Goal: Task Accomplishment & Management: Complete application form

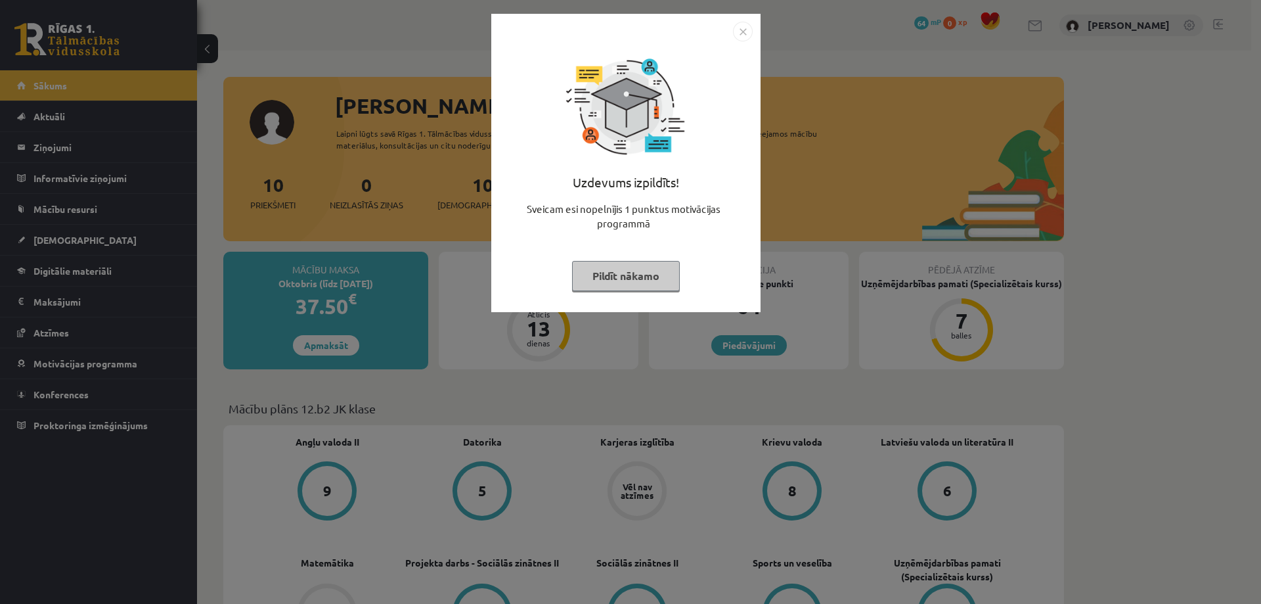
click at [630, 265] on button "Pildīt nākamo" at bounding box center [626, 276] width 108 height 30
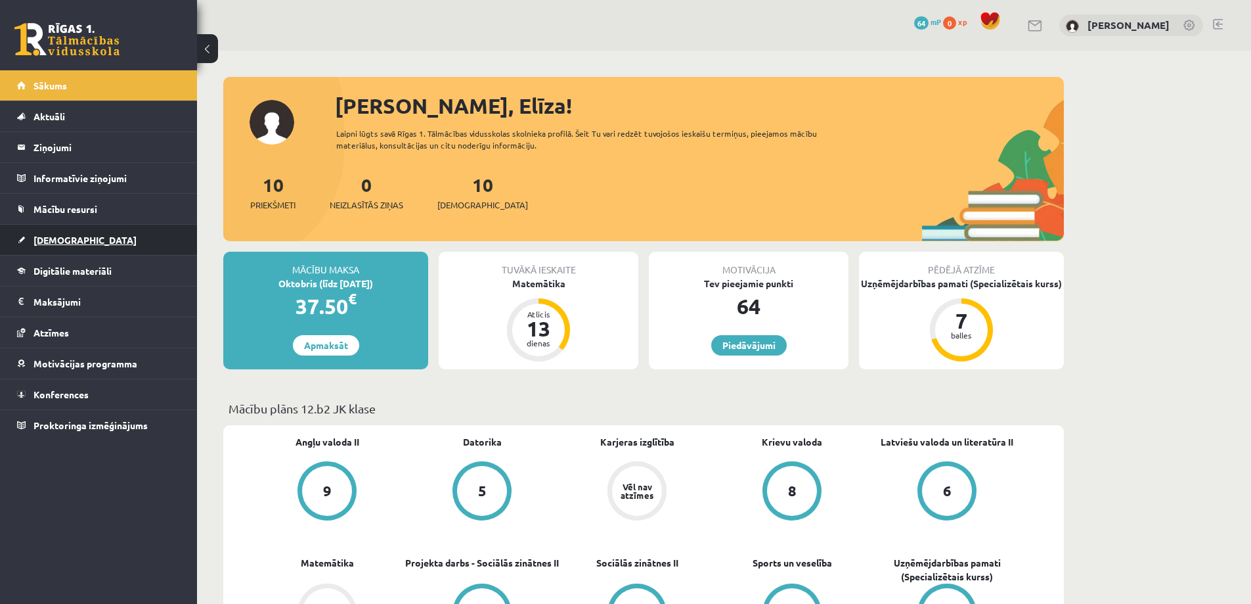
click at [72, 237] on span "[DEMOGRAPHIC_DATA]" at bounding box center [84, 240] width 103 height 12
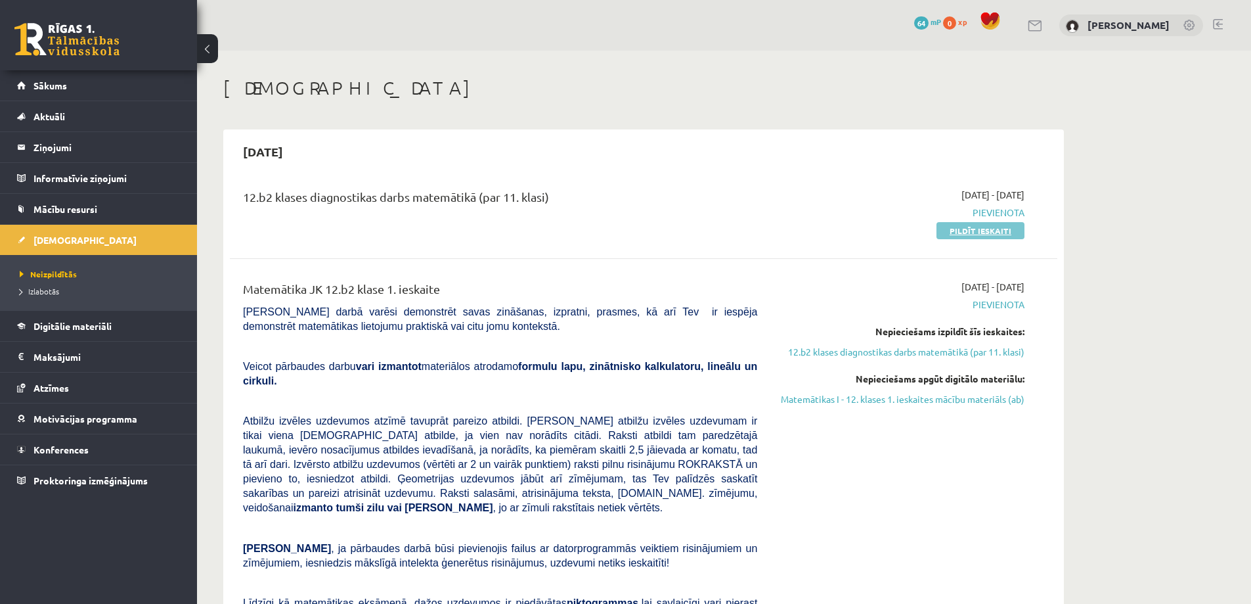
click at [993, 233] on link "Pildīt ieskaiti" at bounding box center [981, 230] width 88 height 17
click at [995, 234] on link "Pildīt ieskaiti" at bounding box center [981, 230] width 88 height 17
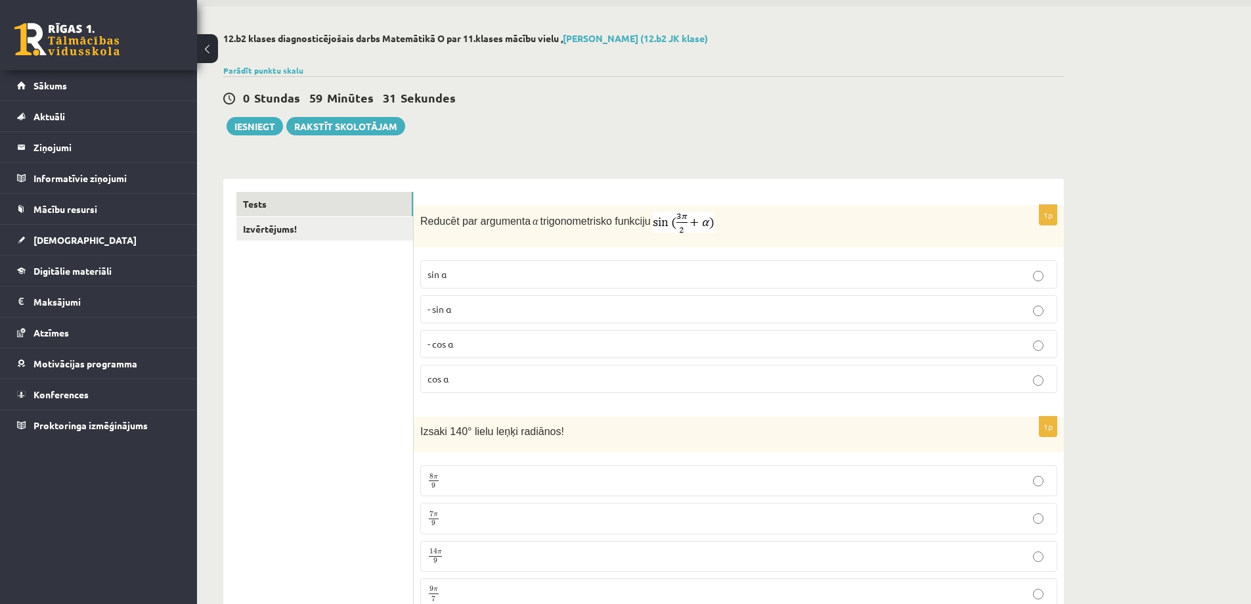
scroll to position [66, 0]
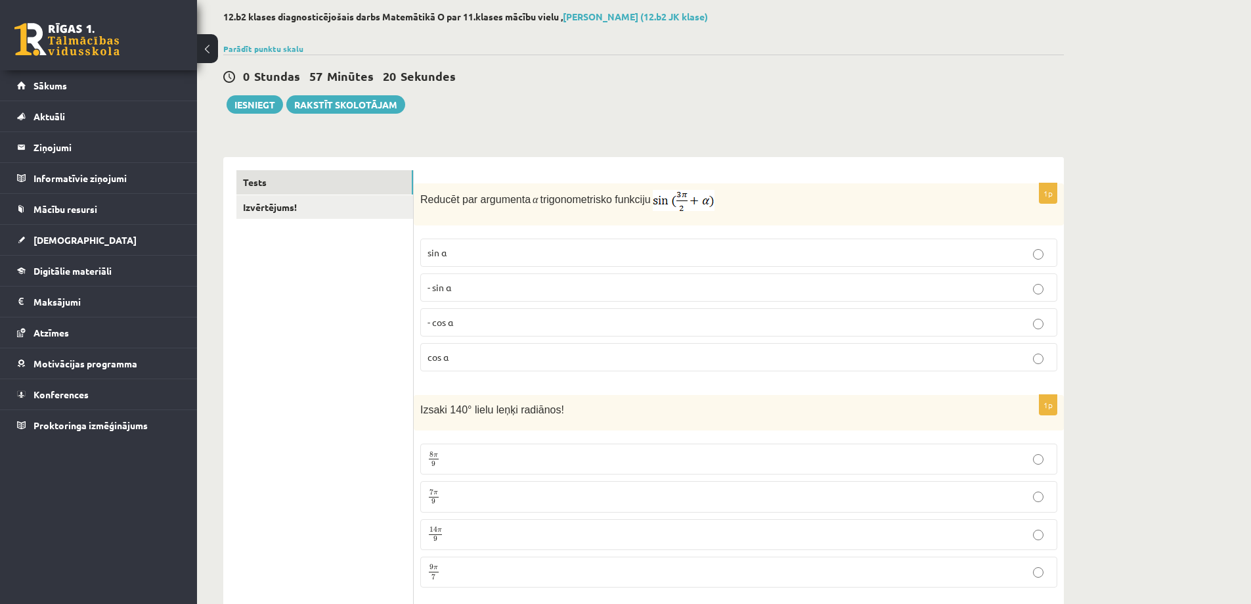
click at [604, 316] on p "- cos ⁡α" at bounding box center [739, 322] width 623 height 14
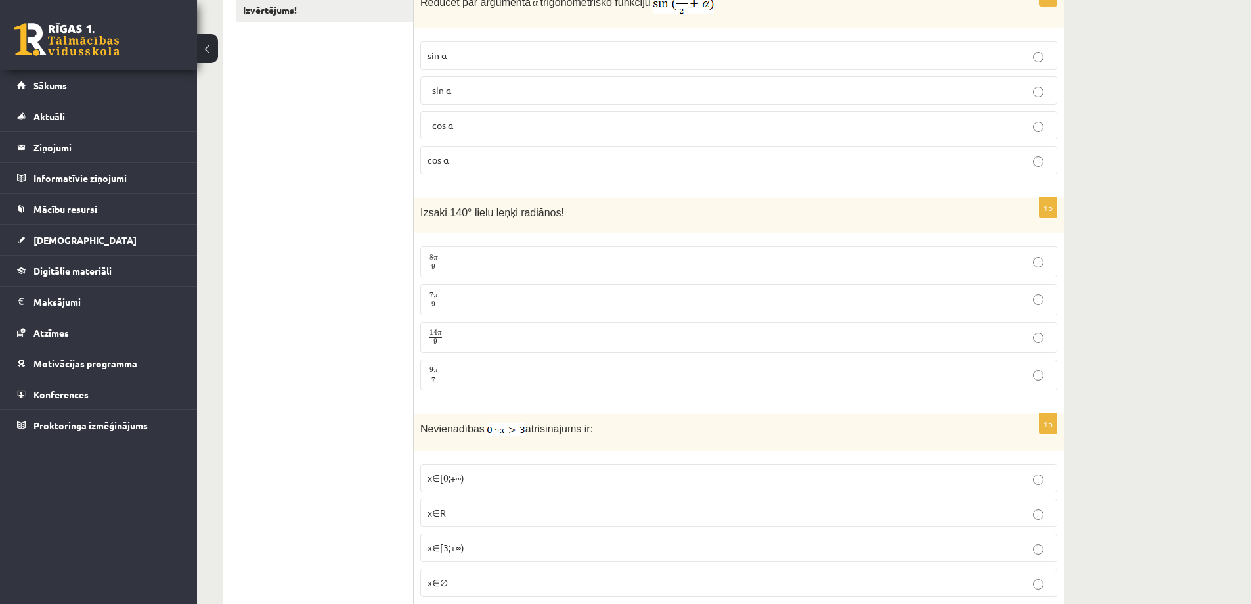
scroll to position [460, 0]
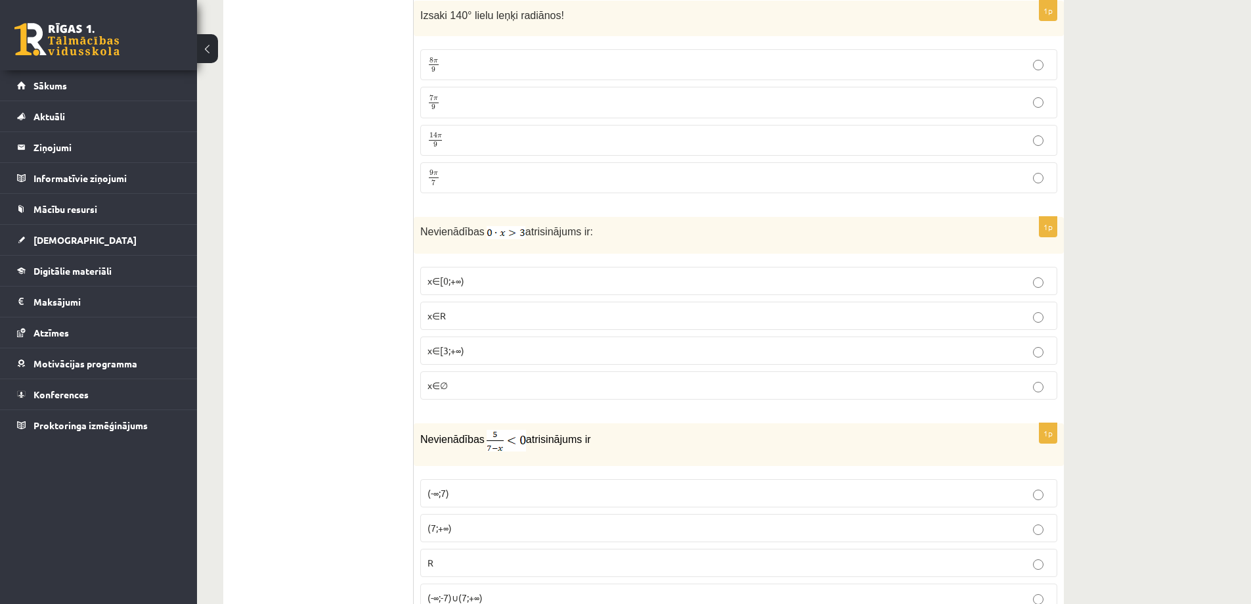
click at [492, 394] on label "x∈∅" at bounding box center [738, 385] width 637 height 28
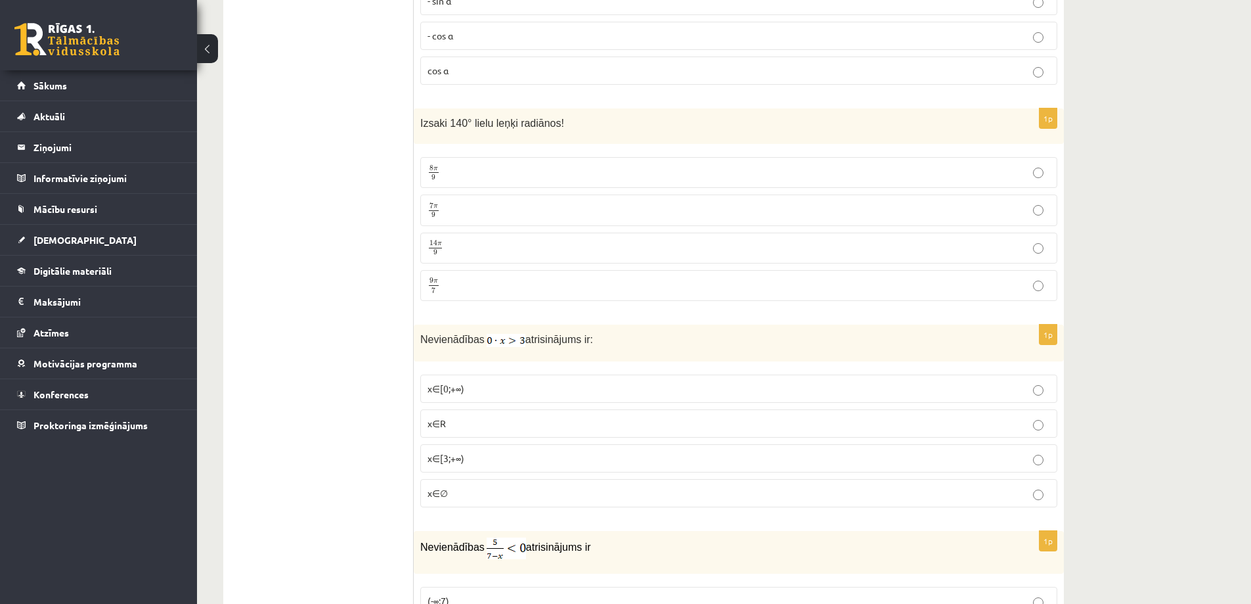
scroll to position [328, 0]
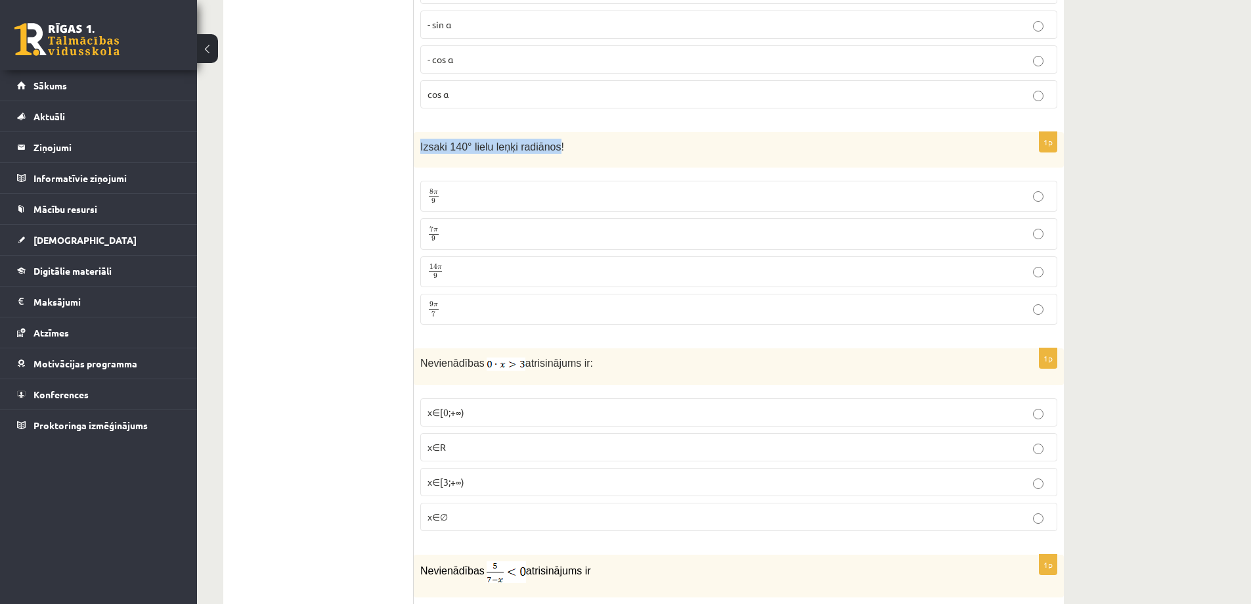
drag, startPoint x: 421, startPoint y: 146, endPoint x: 548, endPoint y: 146, distance: 127.4
click at [548, 146] on span "Izsaki 140° lielu leņķi radiānos!" at bounding box center [492, 146] width 144 height 11
copy span "Izsaki 140° lielu leņķi radiānos"
click at [467, 229] on p "7 π 9 7 π 9" at bounding box center [739, 233] width 623 height 16
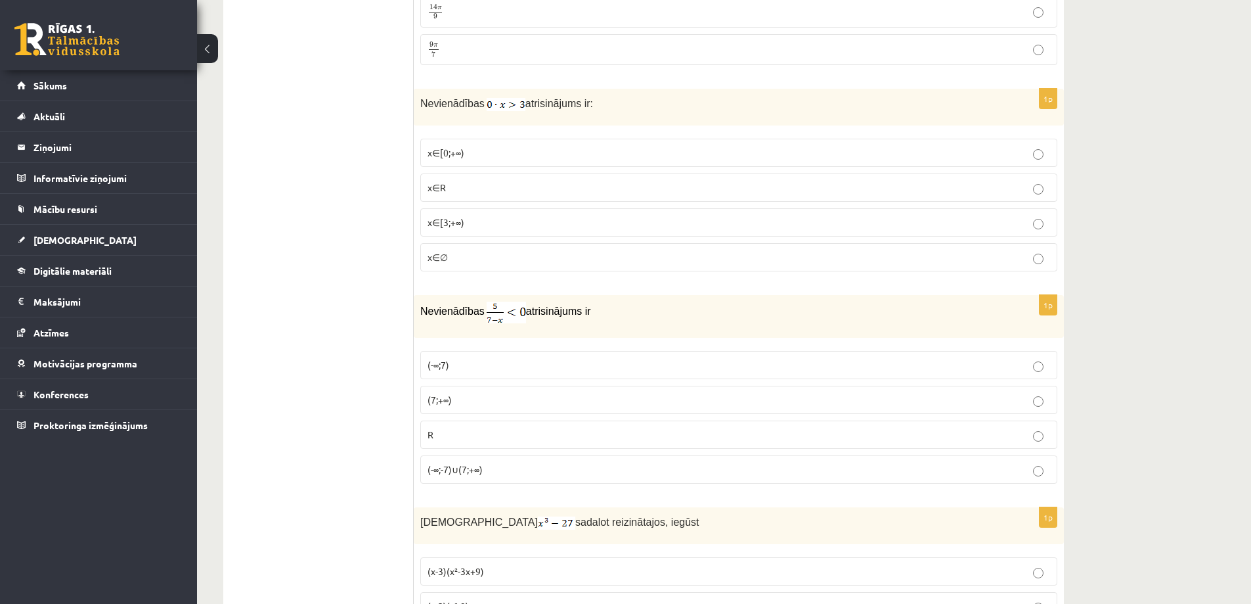
scroll to position [591, 0]
click at [518, 398] on p "(7;+∞)" at bounding box center [739, 397] width 623 height 14
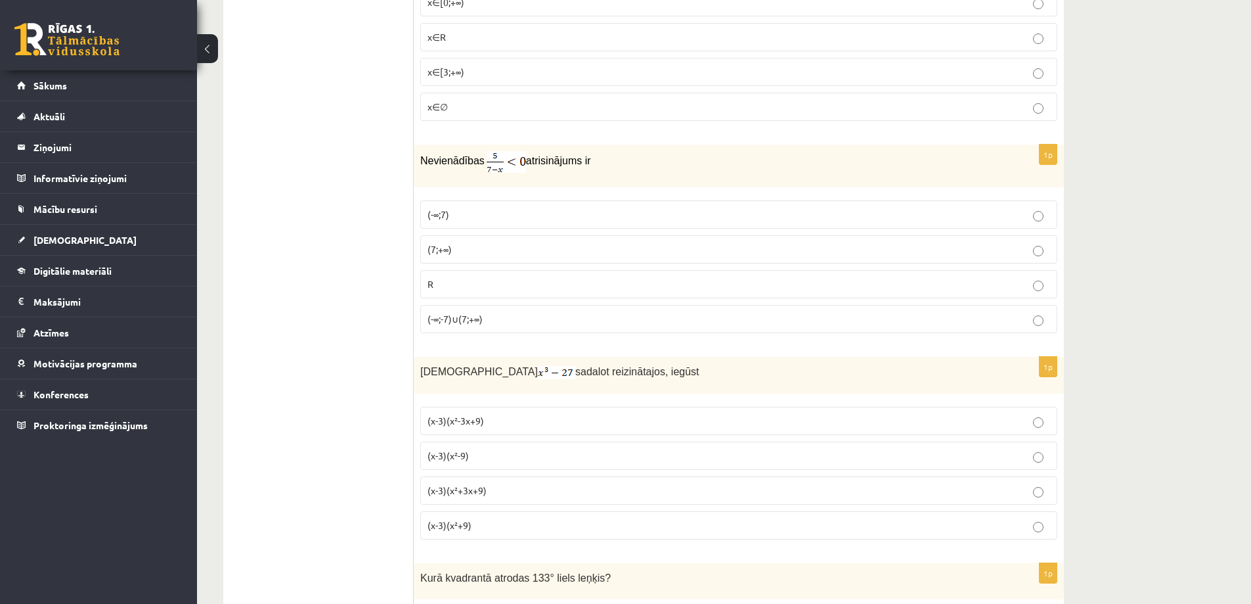
scroll to position [788, 0]
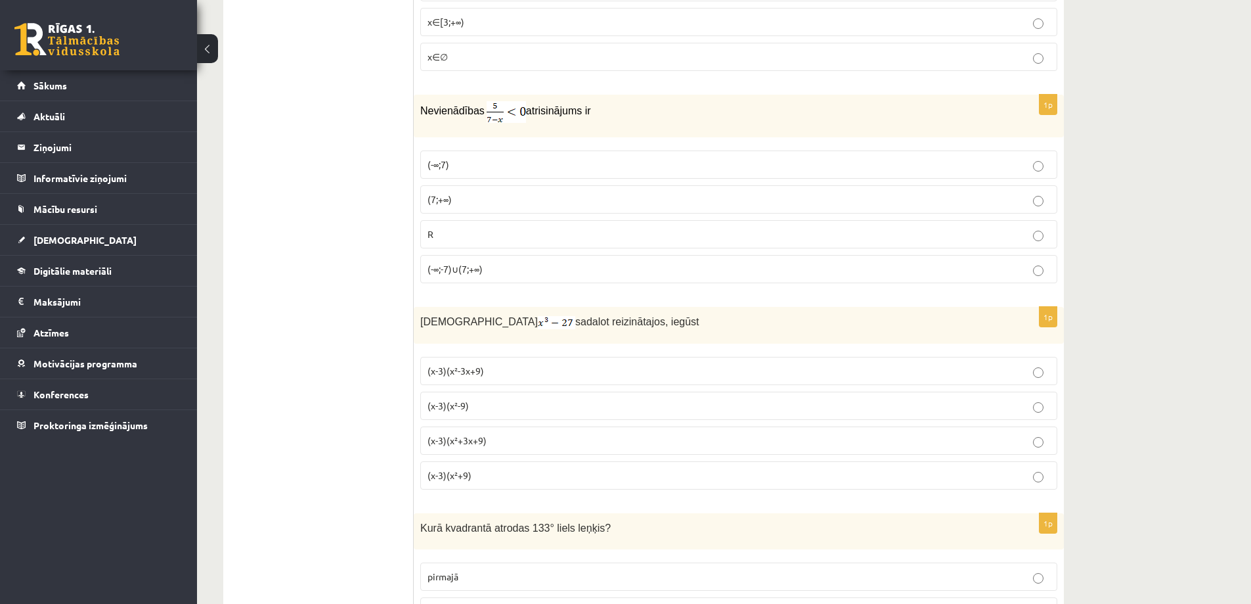
click at [497, 372] on p "(x-3)(x²-3x+9)" at bounding box center [739, 371] width 623 height 14
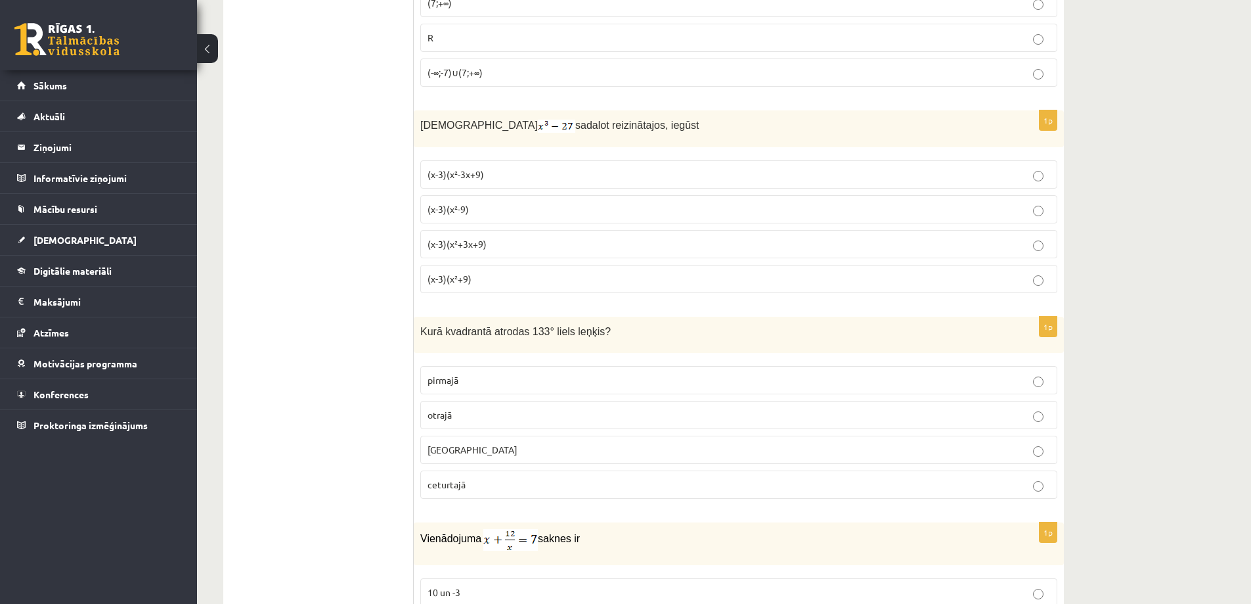
scroll to position [985, 0]
drag, startPoint x: 422, startPoint y: 330, endPoint x: 631, endPoint y: 338, distance: 209.7
click at [631, 338] on div "Kurā kvadrantā atrodas 133° liels leņķis?" at bounding box center [739, 334] width 650 height 36
copy span "Kurā kvadrantā atrodas 133° liels leņķis?"
click at [493, 422] on label "otrajā" at bounding box center [738, 414] width 637 height 28
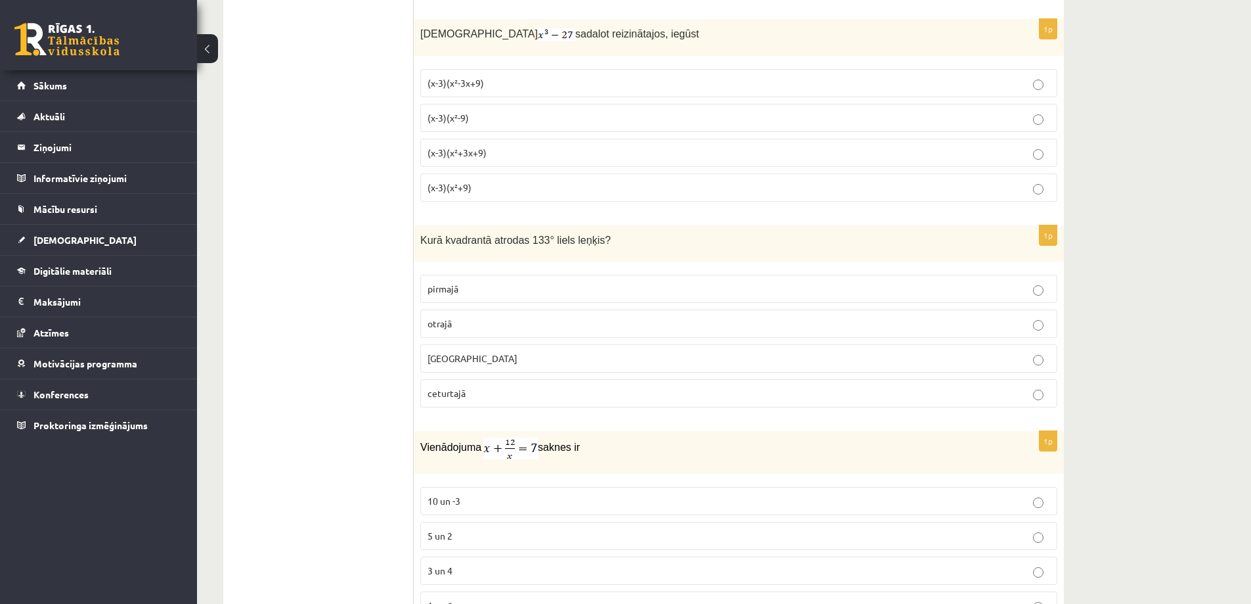
scroll to position [1314, 0]
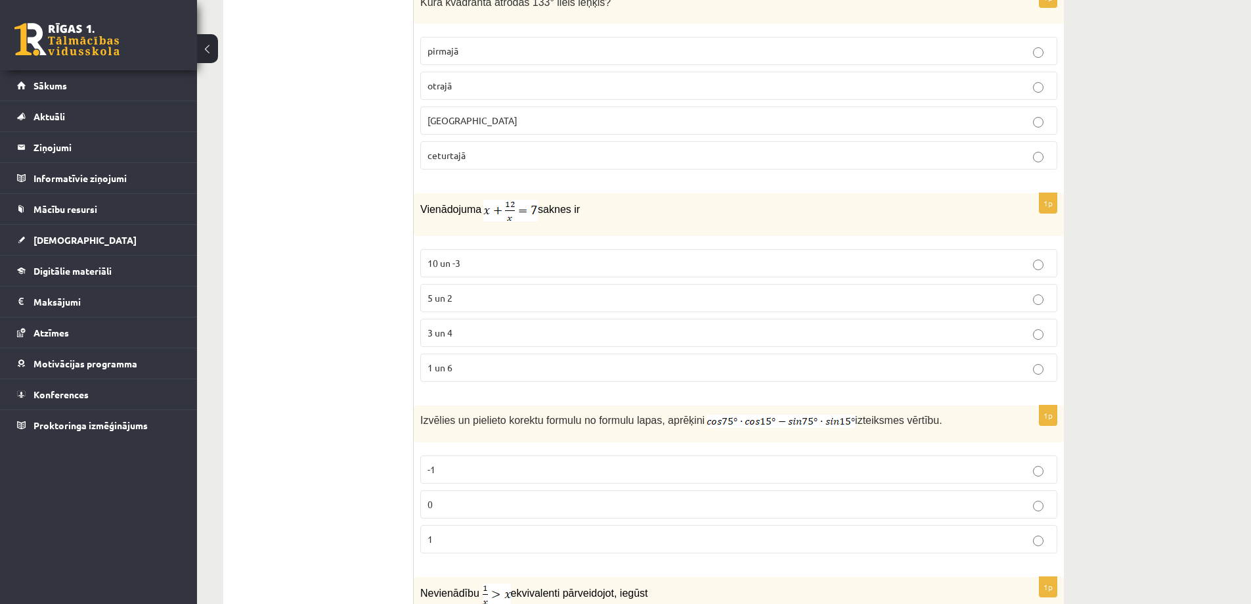
click at [429, 340] on label "3 un 4" at bounding box center [738, 333] width 637 height 28
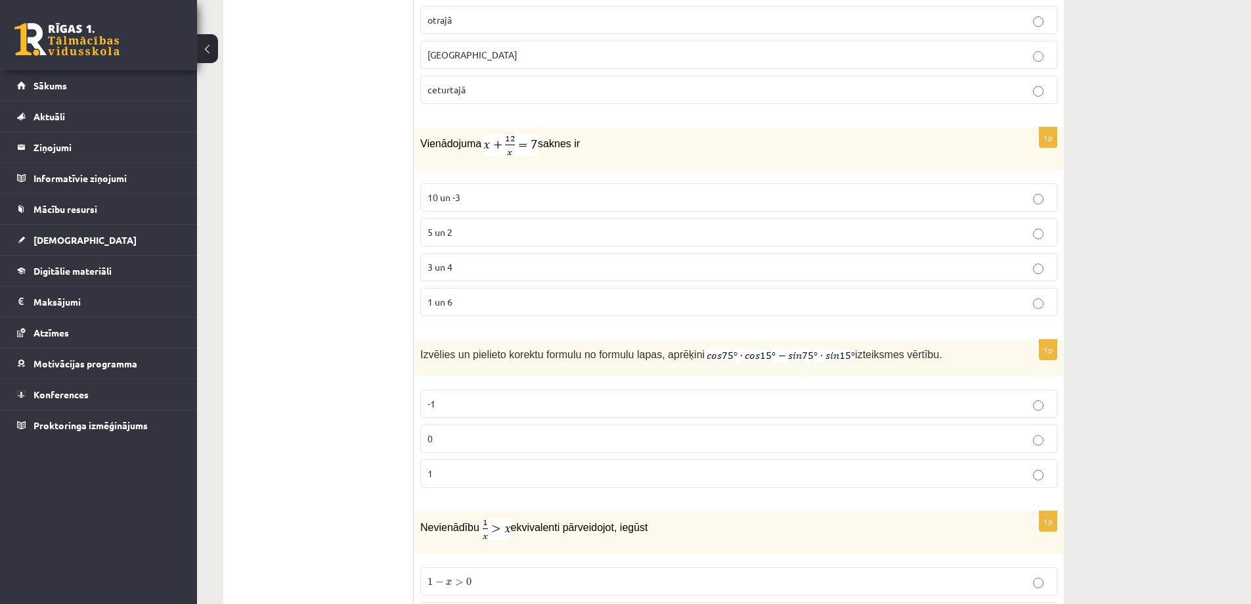
click at [479, 268] on p "3 un 4" at bounding box center [739, 267] width 623 height 14
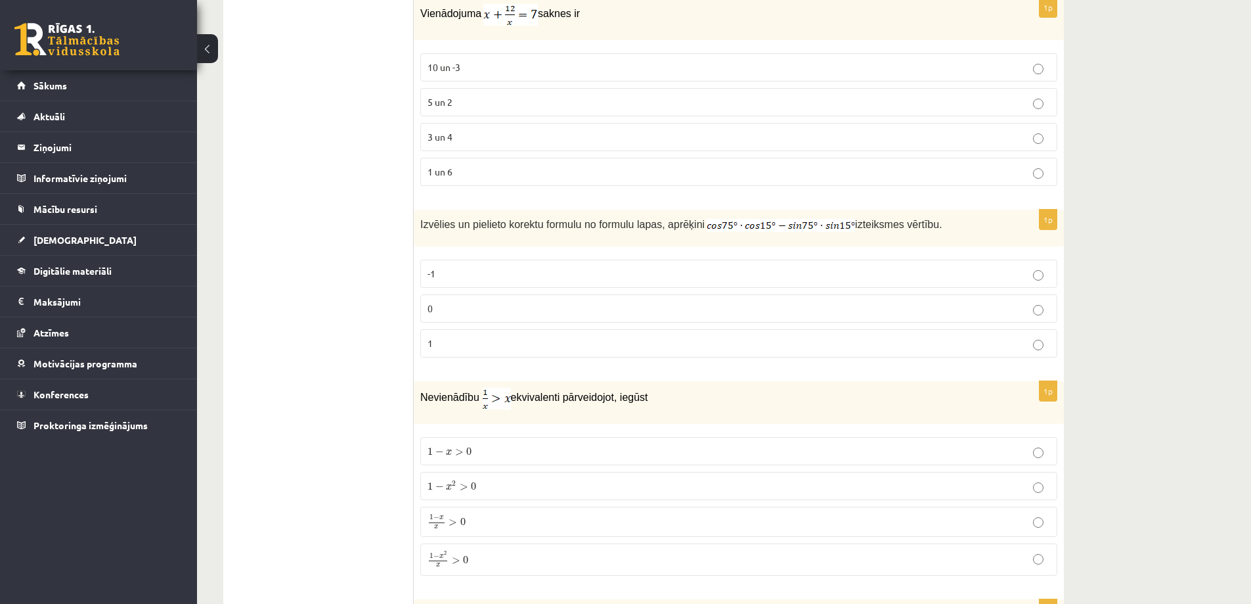
scroll to position [1511, 0]
click at [488, 304] on p "0" at bounding box center [739, 307] width 623 height 14
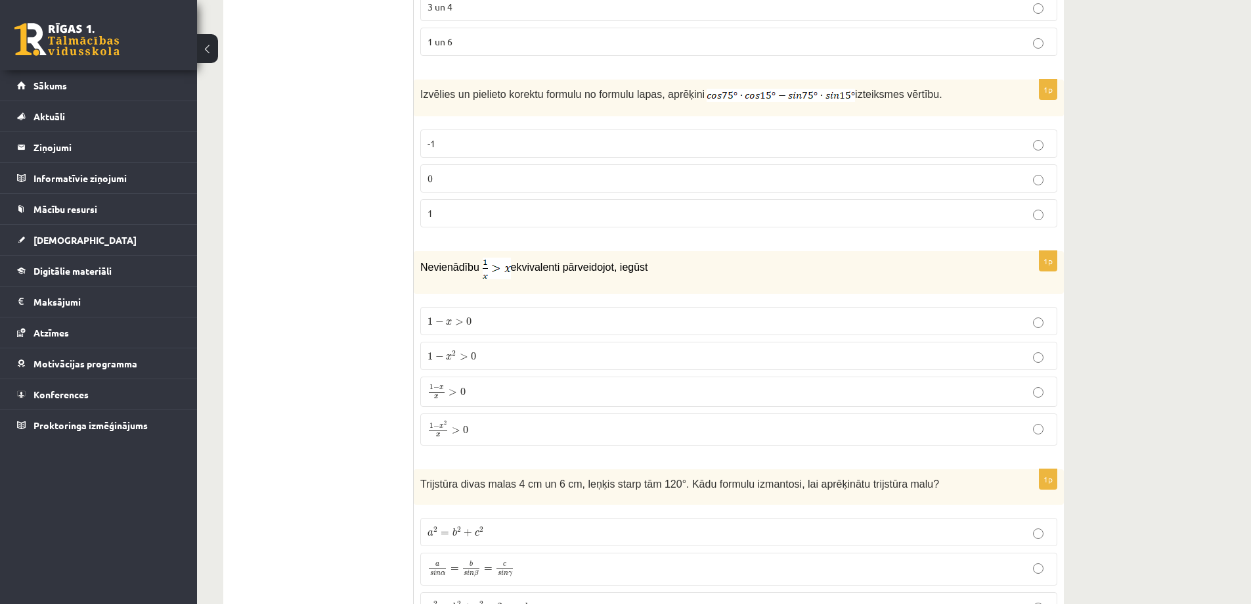
scroll to position [1642, 0]
drag, startPoint x: 422, startPoint y: 264, endPoint x: 835, endPoint y: 274, distance: 413.3
click at [835, 274] on p "Nevienādību ekvivalenti pārveidojot, iegūst" at bounding box center [705, 266] width 571 height 22
copy p "Nevienādību ekvivalenti pārveidojot, iegūst"
click at [478, 446] on div "1p Nevienādību ekvivalenti pārveidojot, iegūst 1 − x > 0 1 − x > 0 1 − x 2 > 0 …" at bounding box center [739, 350] width 650 height 205
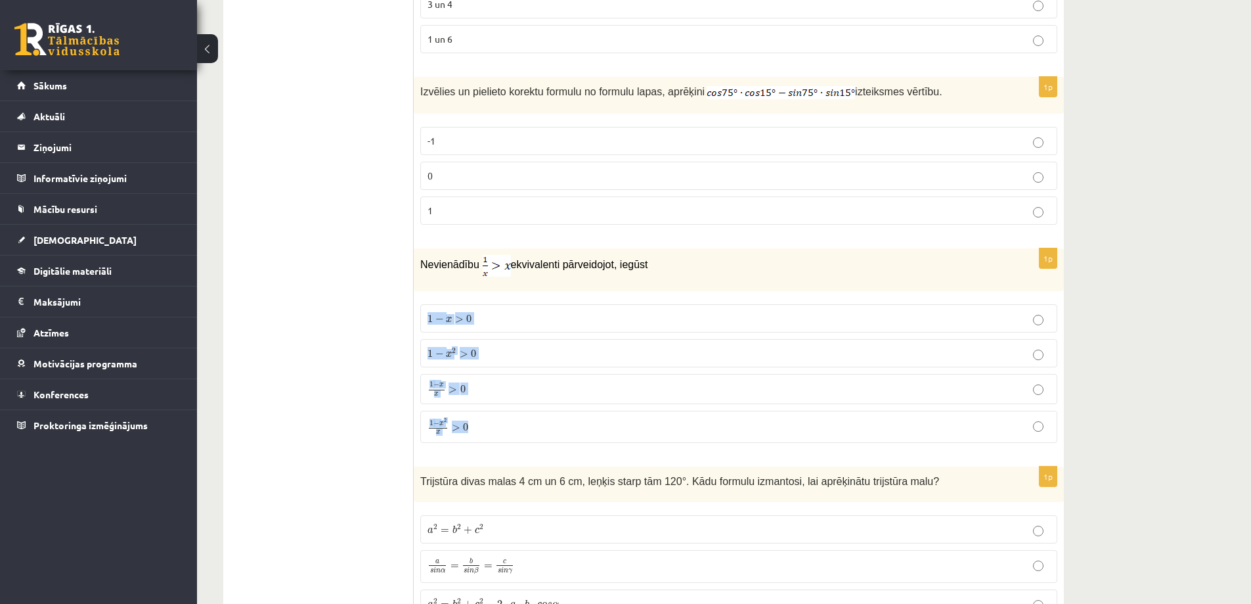
drag, startPoint x: 635, startPoint y: 265, endPoint x: 619, endPoint y: 428, distance: 163.1
click at [619, 428] on div "1p Nevienādību ekvivalenti pārveidojot, iegūst 1 − x > 0 1 − x > 0 1 − x 2 > 0 …" at bounding box center [739, 350] width 650 height 205
copy div "t 1 − x > 0 1 − x > 0 1 − x 2 > 0 1 − x 2 > 0 1 − x x > 0 1 − x x > 0 1 − x 2 x…"
click at [512, 433] on p "1 − x 2 x > 0 1 − x 2 x > 0" at bounding box center [739, 426] width 623 height 17
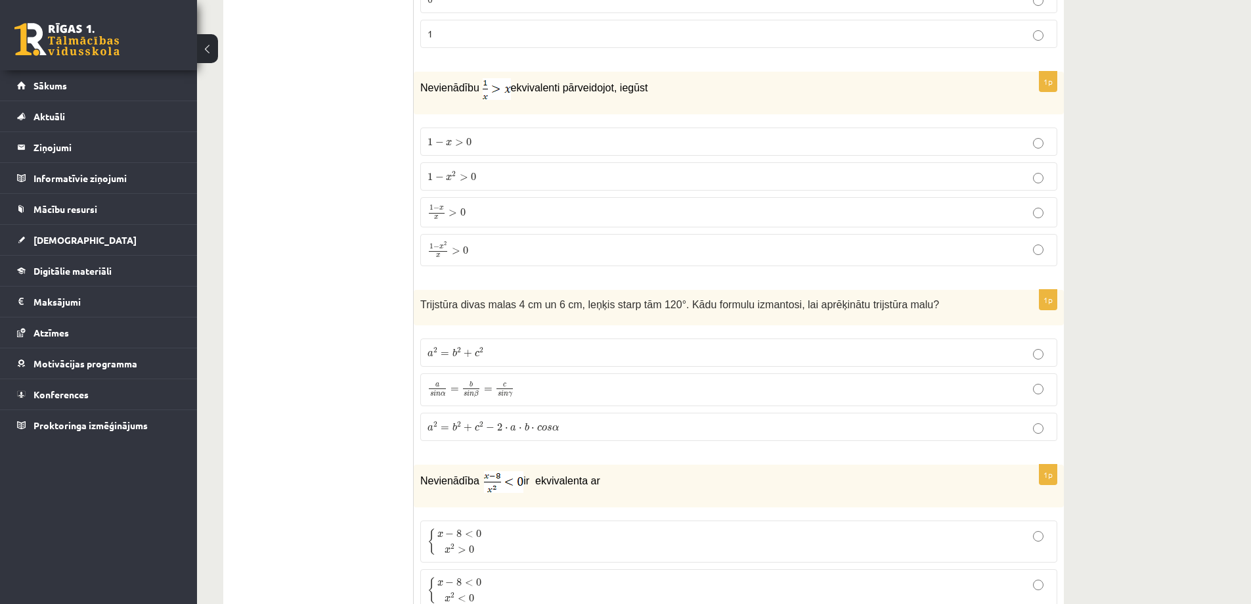
scroll to position [1839, 0]
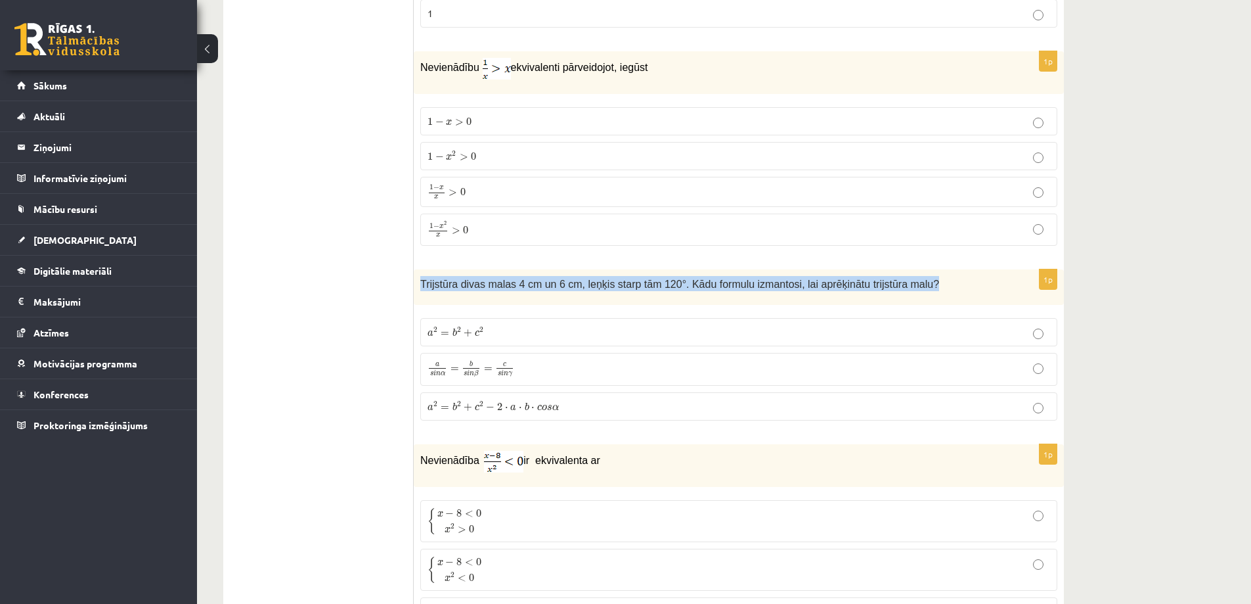
drag, startPoint x: 421, startPoint y: 283, endPoint x: 1060, endPoint y: 303, distance: 639.4
click at [1060, 303] on div "Trijstūra divas malas 4 cm un 6 cm, leņķis starp tām 120°. Kādu formulu izmanto…" at bounding box center [739, 287] width 650 height 36
copy span "Trijstūra divas malas 4 cm un 6 cm, leņķis starp tām 120°. Kādu formulu izmanto…"
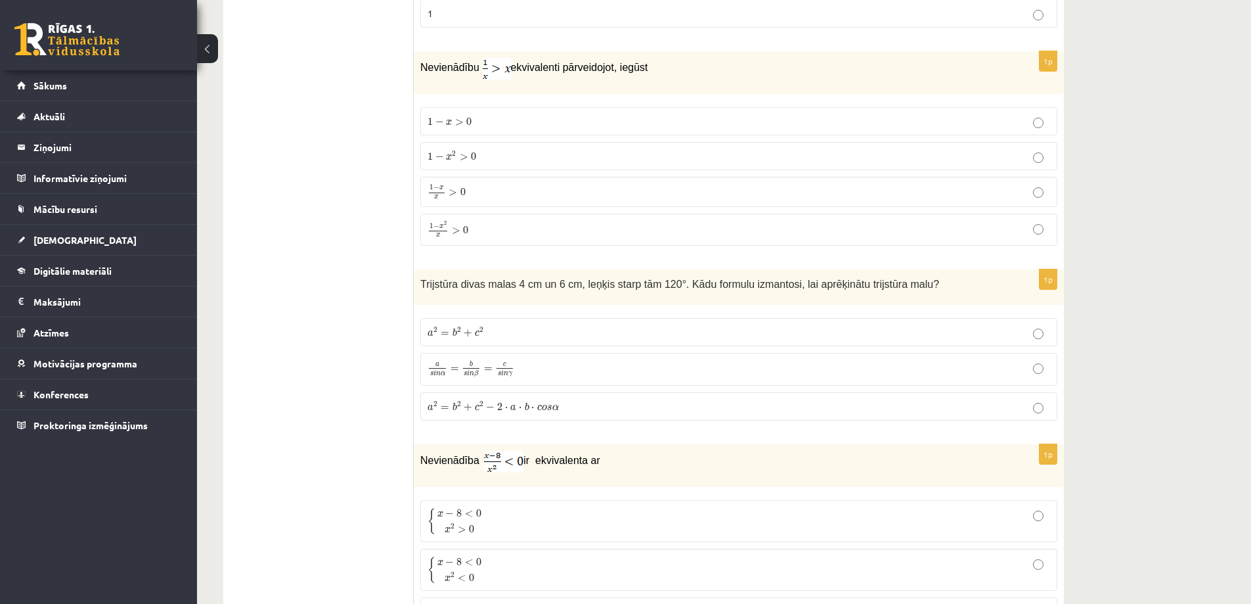
drag, startPoint x: 892, startPoint y: 282, endPoint x: 893, endPoint y: 402, distance: 120.2
click at [893, 402] on div "1p Trijstūra divas malas 4 cm un 6 cm, leņķis starp tām 120°. Kādu formulu izma…" at bounding box center [739, 350] width 650 height 162
copy div "Trijstūra divas malas 4 cm un 6 cm, leņķis starp tām 120°. Kādu formulu izmanto…"
click at [569, 368] on p "a s i n α = b s i n β = c s i n γ a s i n α = b s i n β = c s i n γ" at bounding box center [739, 369] width 623 height 18
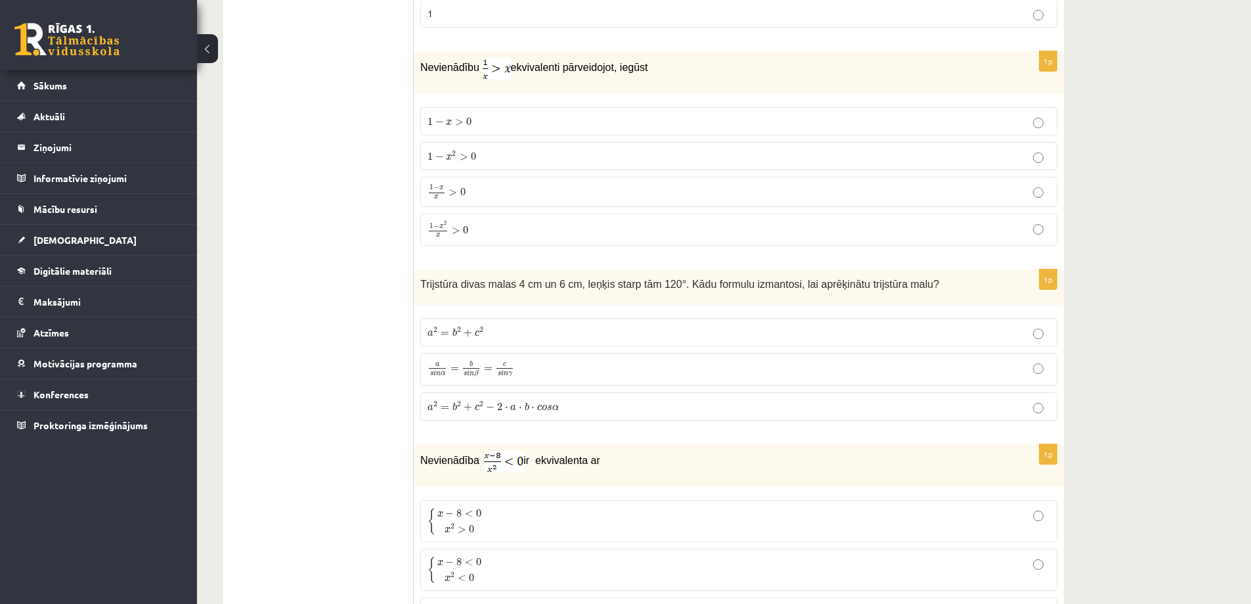
click at [564, 407] on p "a 2 = b 2 + c 2 − 2 ⋅ a ⋅ b ⋅ c o s α a 2 = b 2 + c 2 − 2 ⋅ a ⋅ b ⋅ c o s α" at bounding box center [739, 406] width 623 height 14
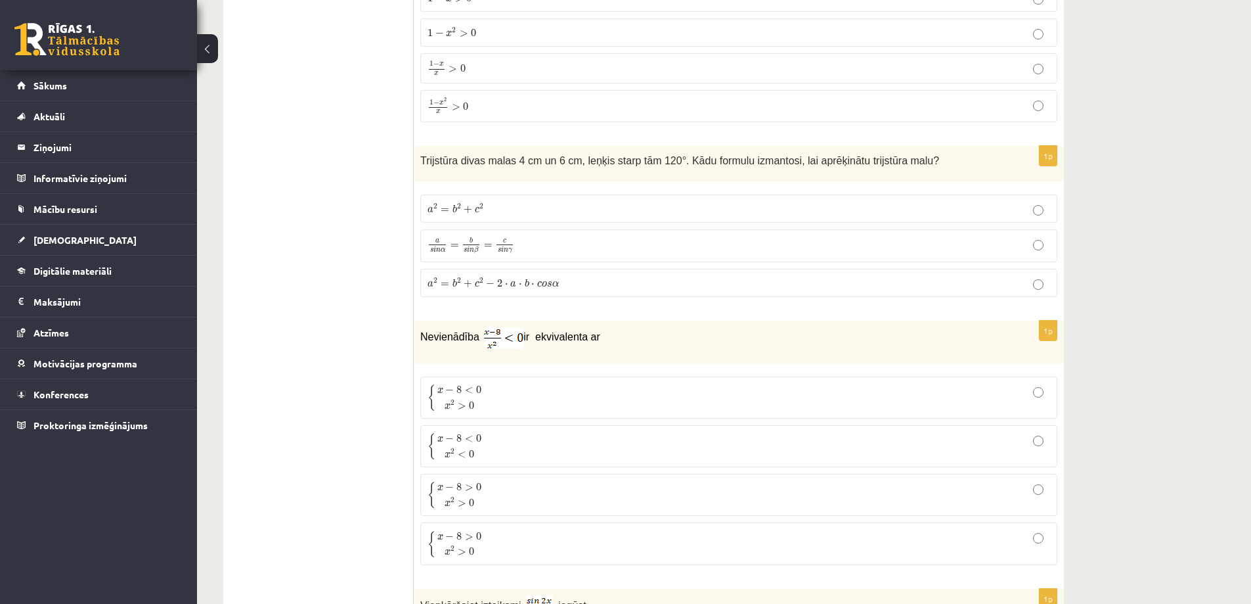
scroll to position [1971, 0]
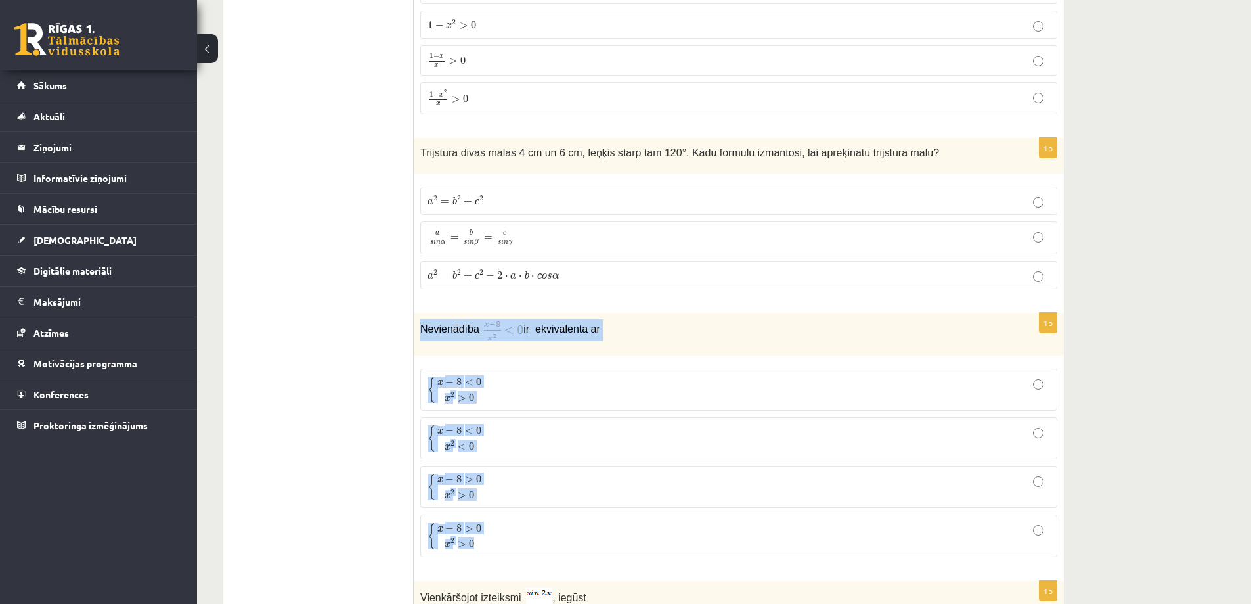
drag, startPoint x: 422, startPoint y: 325, endPoint x: 494, endPoint y: 566, distance: 251.7
click at [494, 566] on div "1p Nevienādība ir ekvivalenta ar { x − 8 < 0 x 2 > 0 { x − 8 < 0 x 2 > 0 { x − …" at bounding box center [739, 440] width 650 height 255
copy div "Nevienādība ir ekvivalenta ar { x − 8 < 0 x 2 > 0 { x − 8 < 0 x 2 > 0 { x − 8 <…"
click at [196, 250] on li "Ieskaites Neizpildītās Izlabotās" at bounding box center [98, 240] width 197 height 32
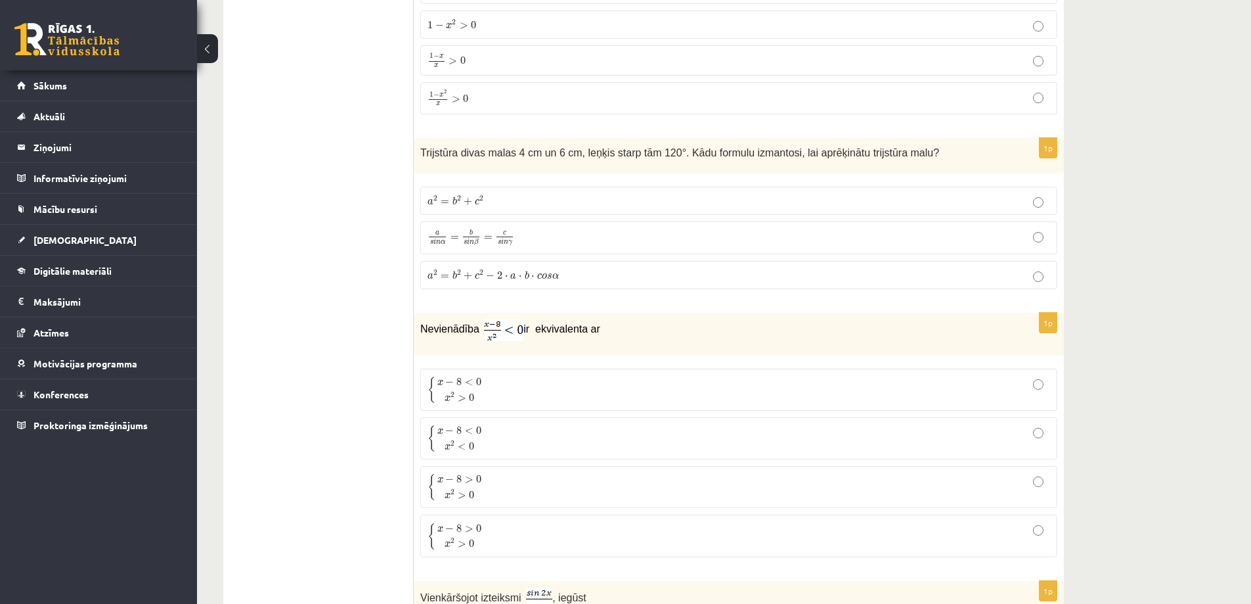
click at [462, 384] on span "8" at bounding box center [459, 382] width 5 height 8
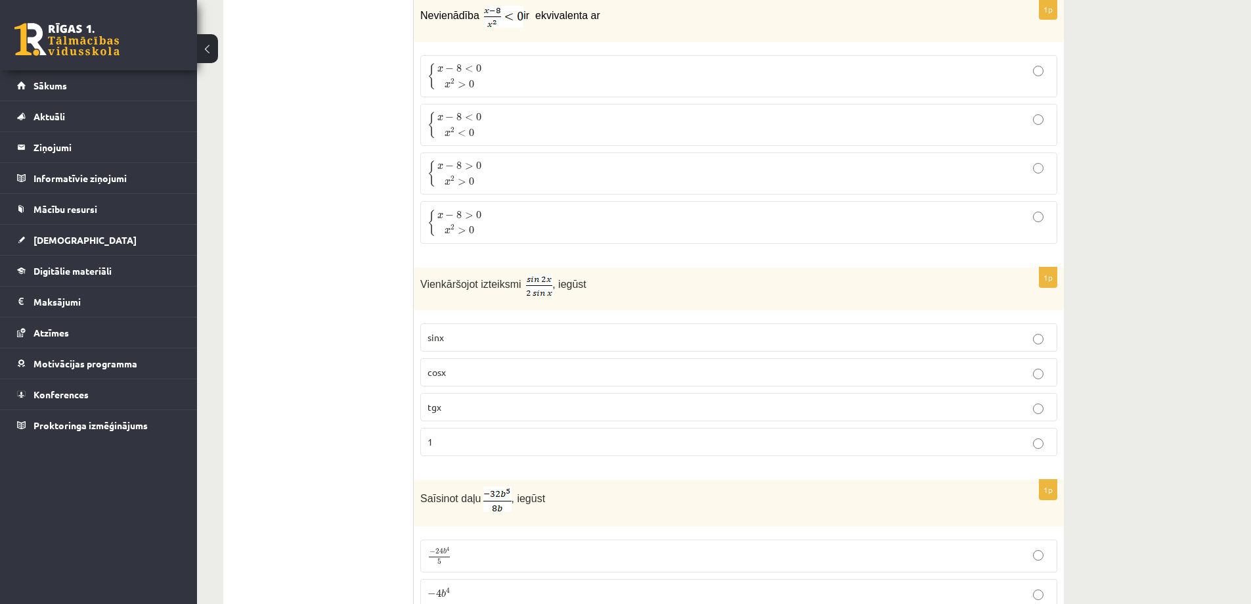
scroll to position [2299, 0]
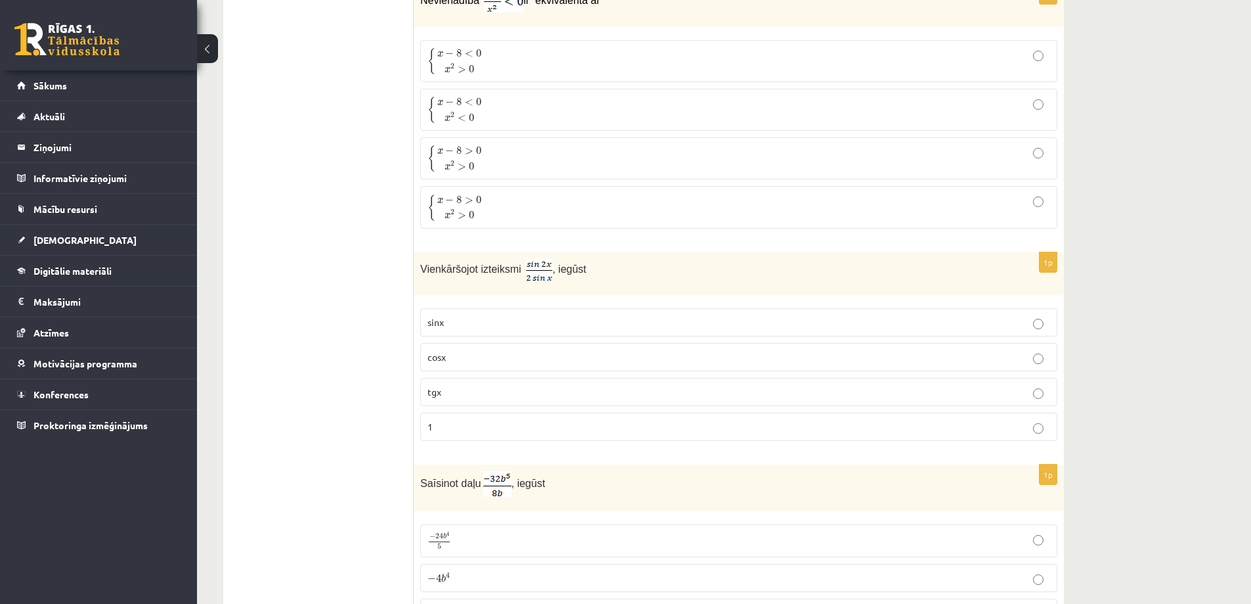
click at [468, 349] on label "cosx" at bounding box center [738, 357] width 637 height 28
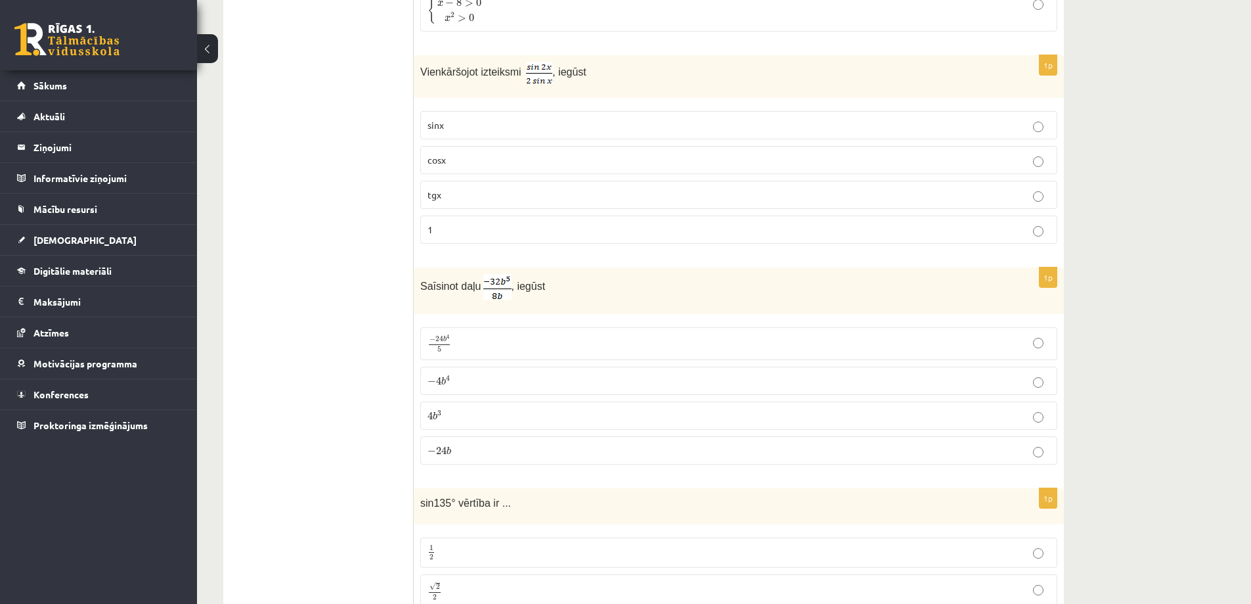
click at [437, 380] on span "4" at bounding box center [438, 381] width 5 height 8
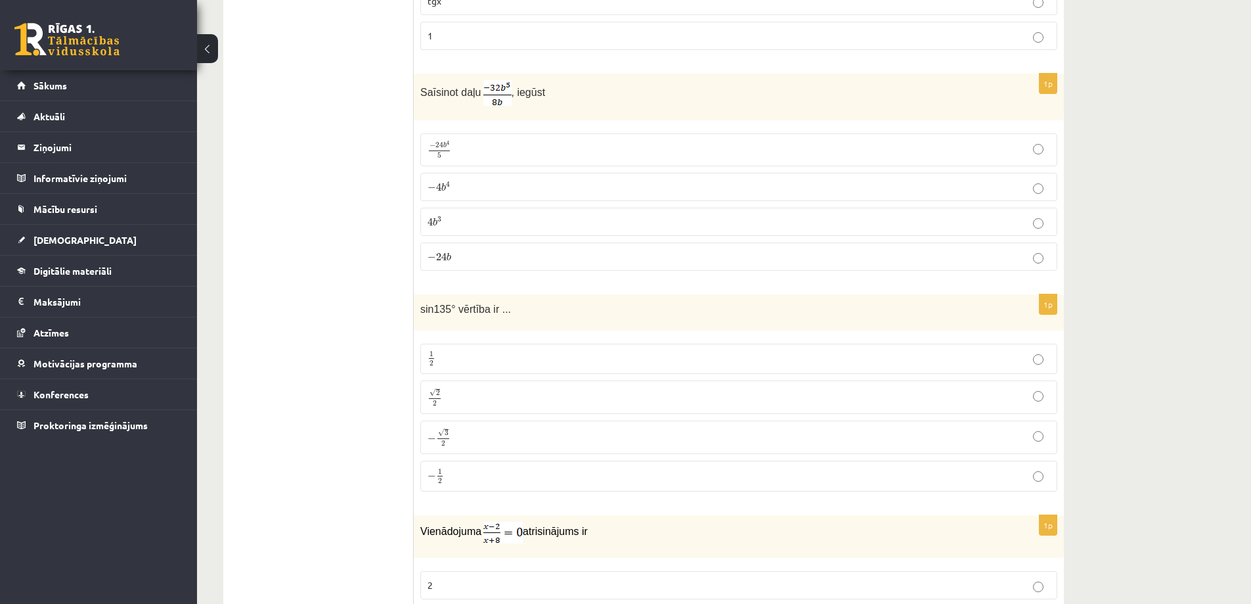
scroll to position [2759, 0]
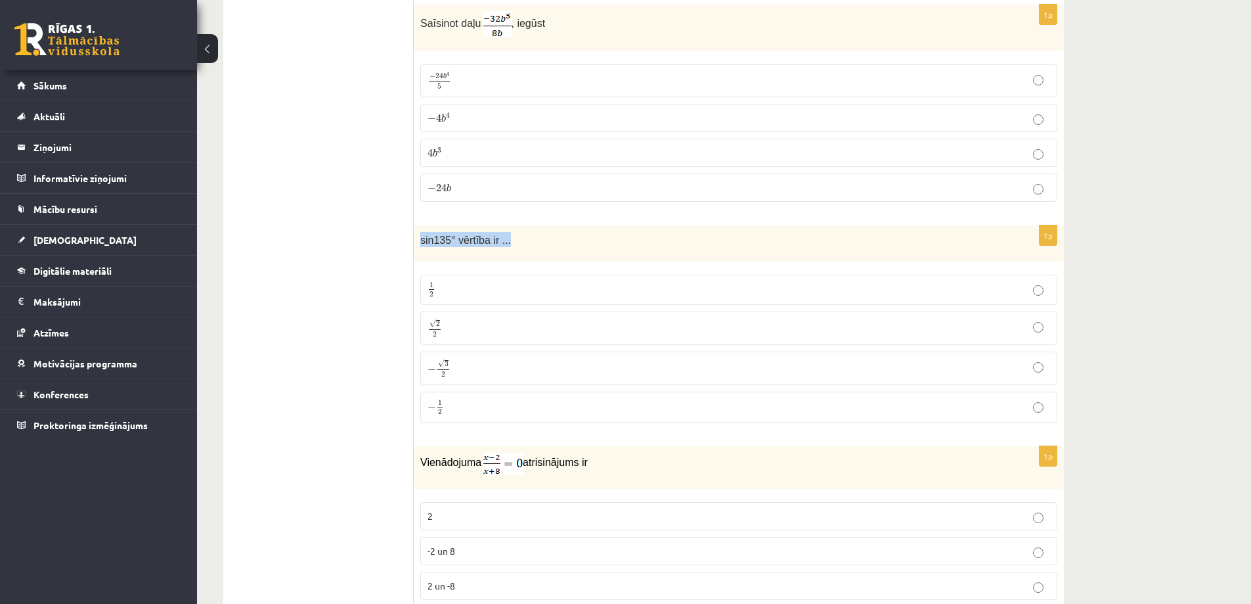
drag, startPoint x: 420, startPoint y: 239, endPoint x: 510, endPoint y: 236, distance: 89.4
click at [510, 236] on p "sin135° vērtība ir ..." at bounding box center [705, 239] width 571 height 15
copy span "sin135° vērtība ir ..."
click at [545, 319] on p "√ 2 2 2 2" at bounding box center [739, 328] width 623 height 19
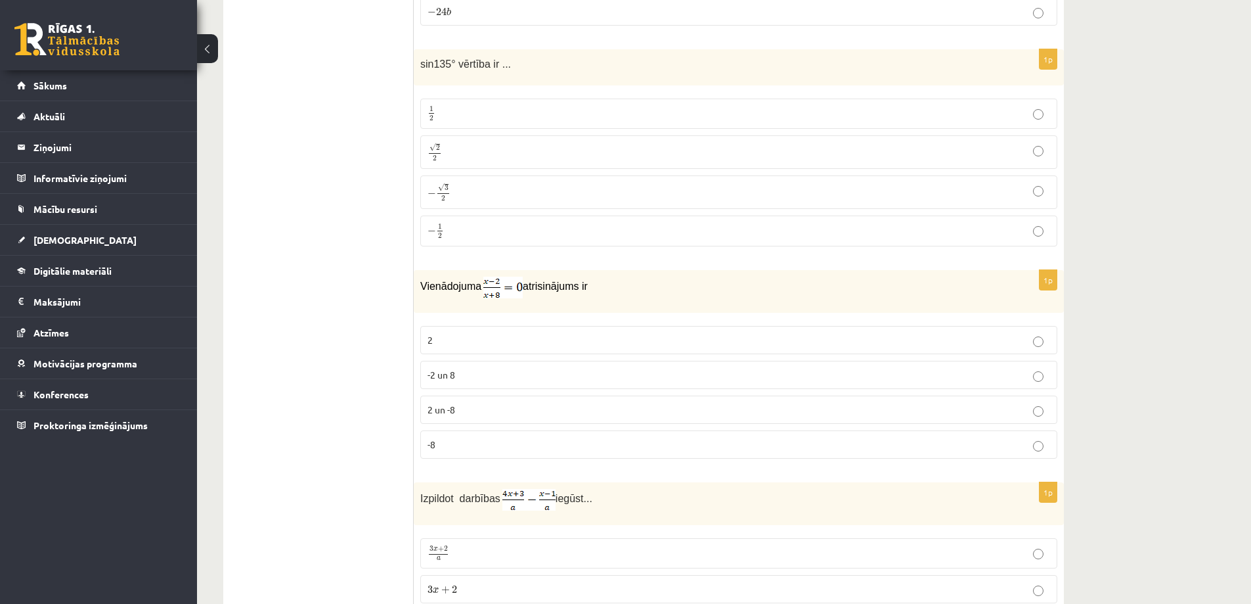
scroll to position [2956, 0]
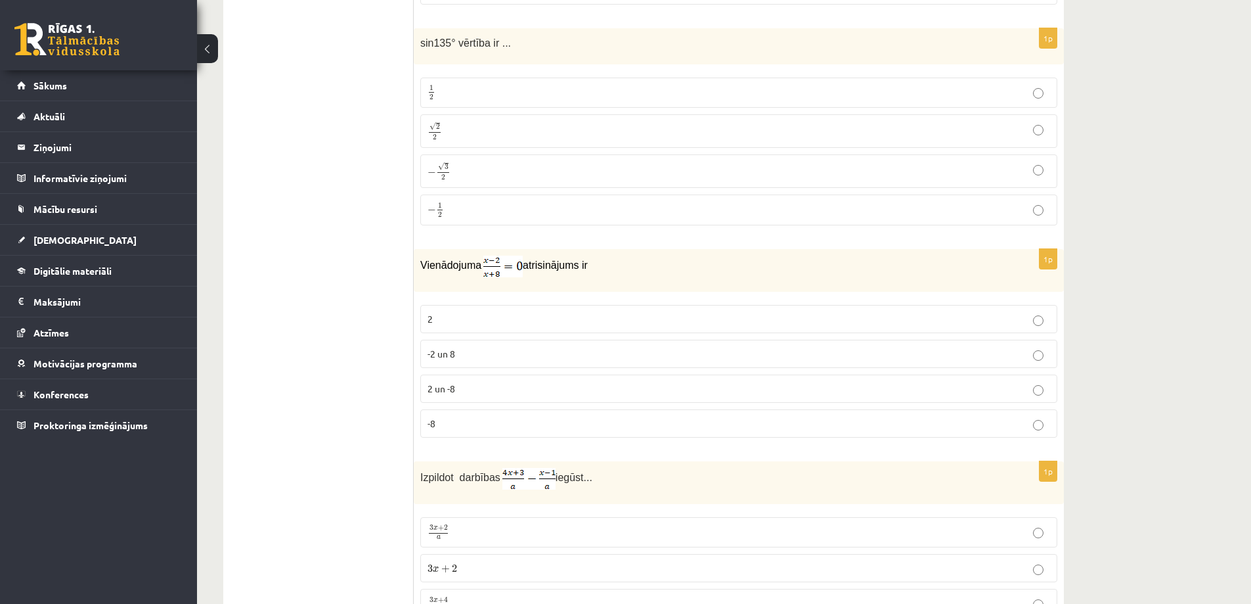
click at [449, 309] on label "2" at bounding box center [738, 319] width 637 height 28
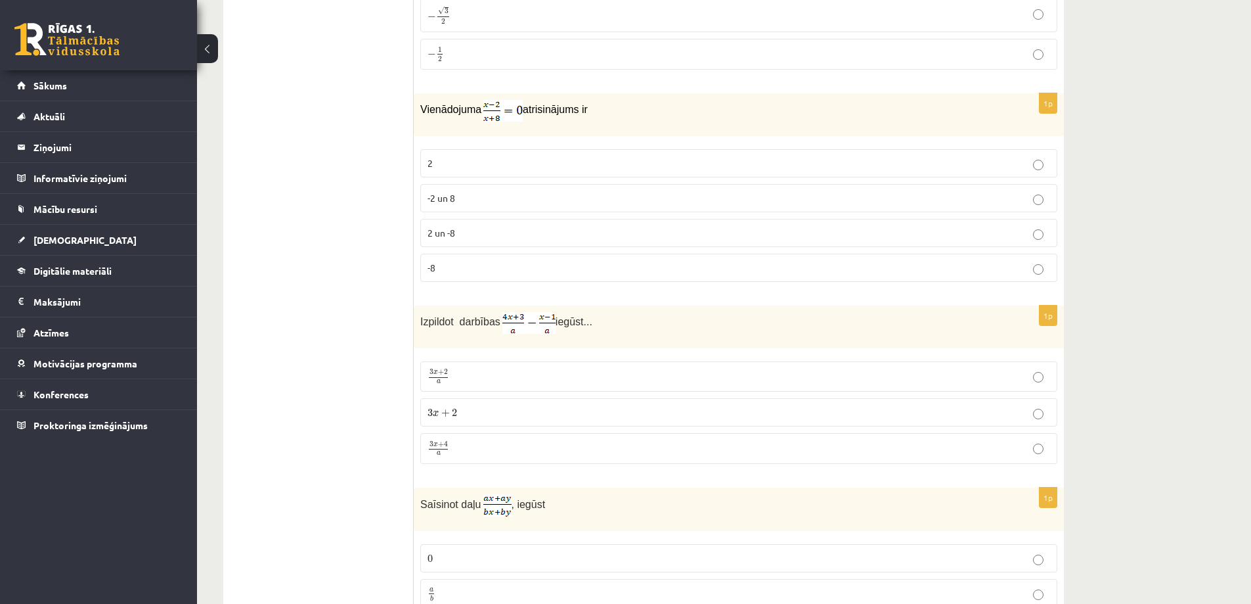
scroll to position [3153, 0]
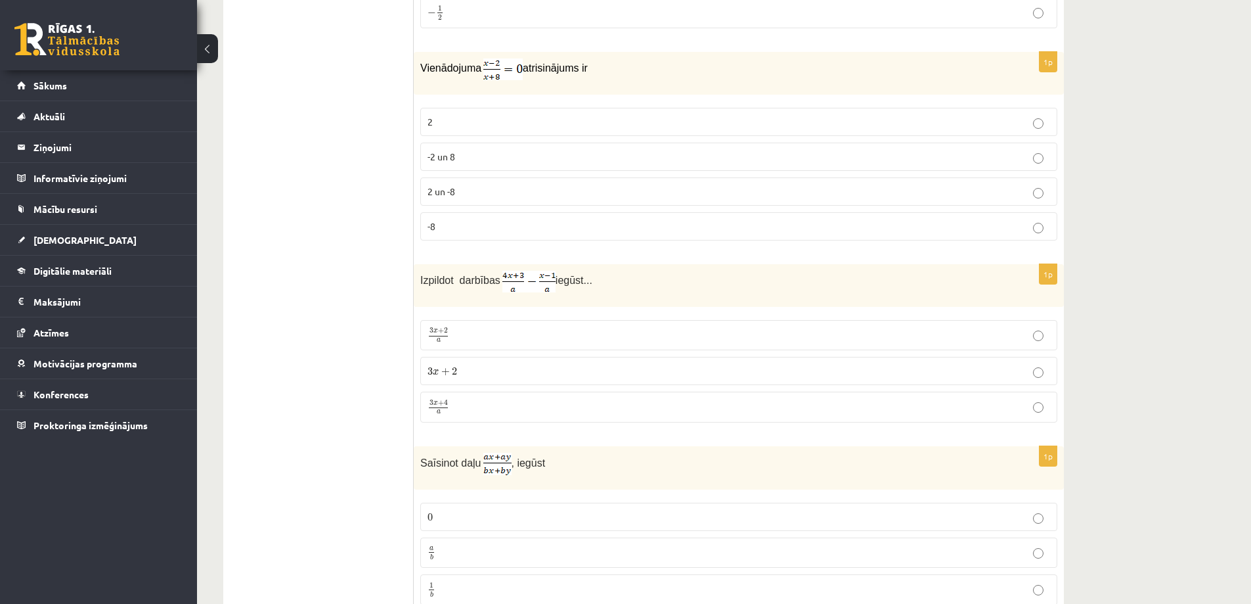
click at [441, 414] on span "3 x + 4 a 3 x + 4 a" at bounding box center [439, 407] width 22 height 16
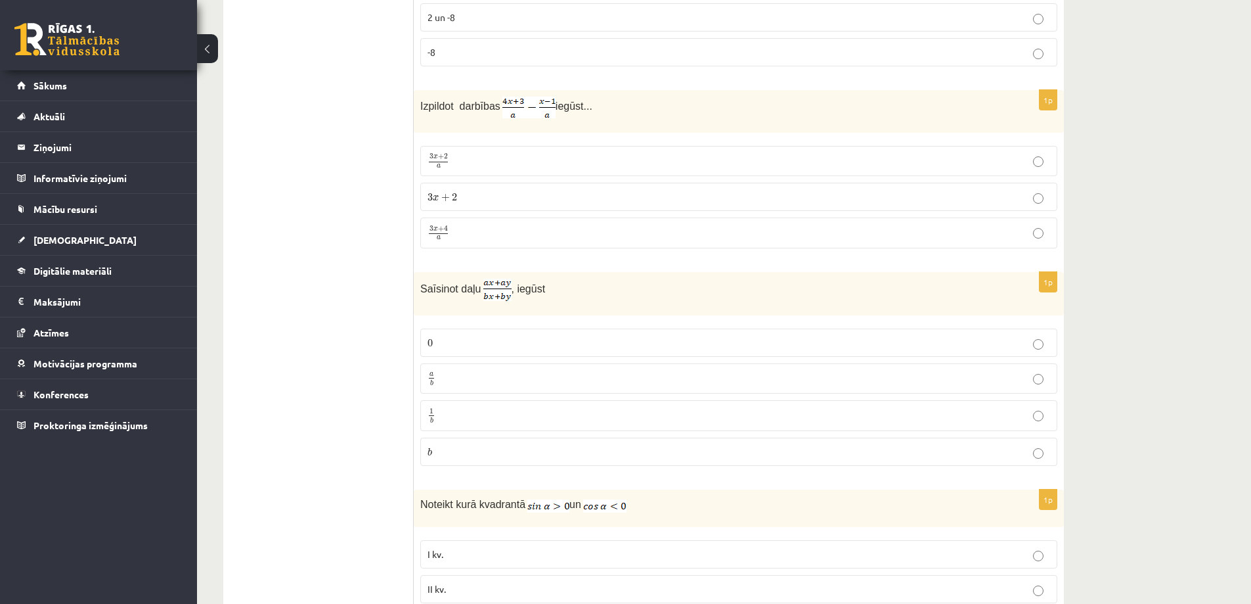
scroll to position [3350, 0]
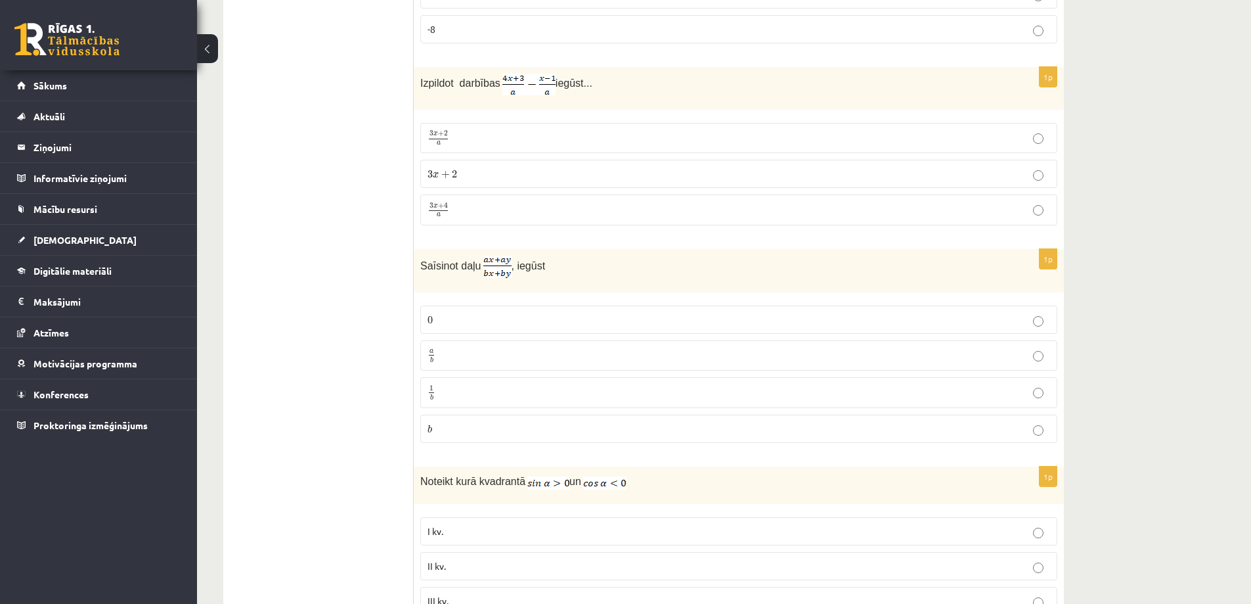
click at [481, 349] on p "a b a b" at bounding box center [739, 355] width 623 height 16
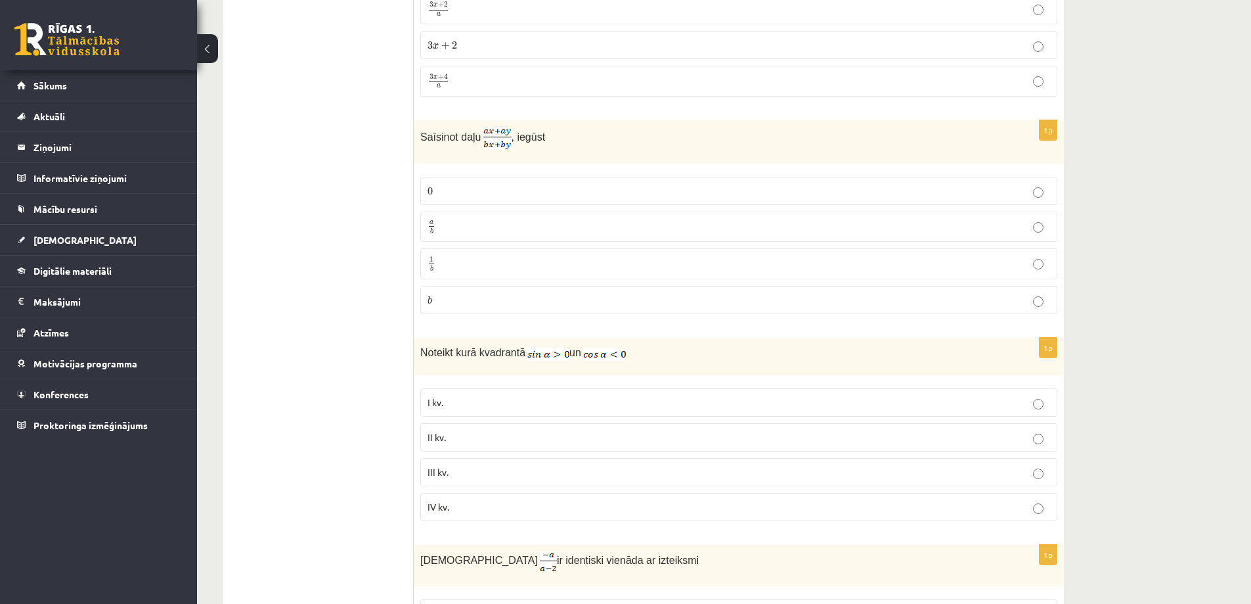
scroll to position [3481, 0]
drag, startPoint x: 422, startPoint y: 346, endPoint x: 638, endPoint y: 349, distance: 216.8
click at [638, 349] on p "Noteikt kurā kvadrantā un" at bounding box center [705, 350] width 571 height 16
copy p "Noteikt kurā kvadrantā un"
click at [330, 105] on ul "Tests Izvērtējums!" at bounding box center [324, 80] width 177 height 6650
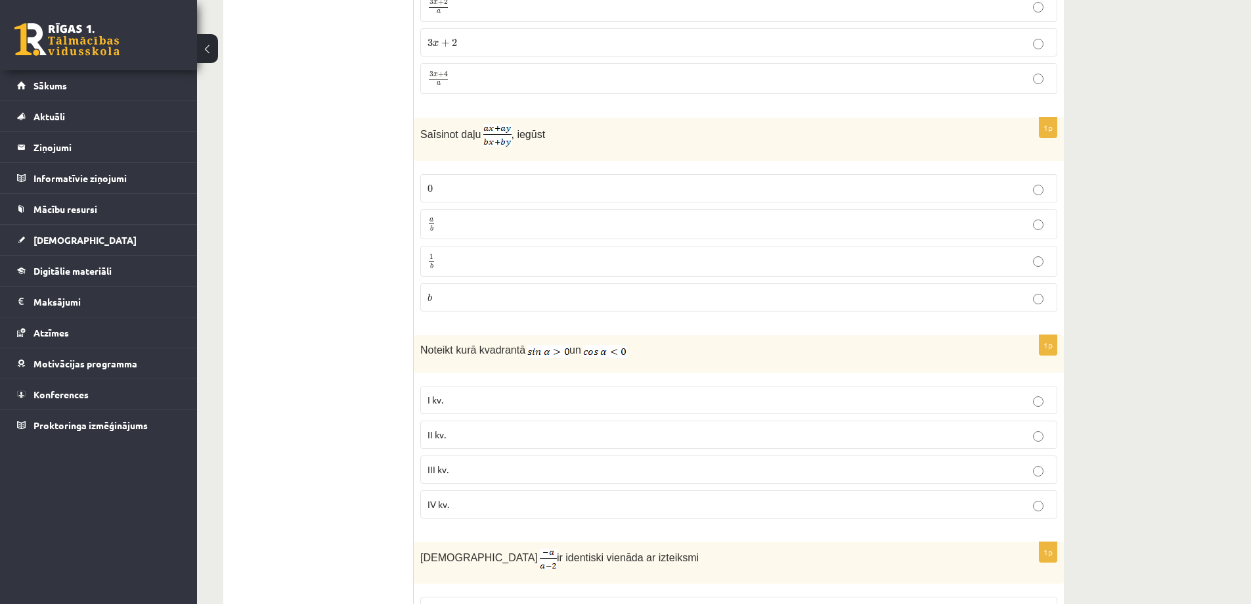
click at [451, 430] on p "II kv." at bounding box center [739, 435] width 623 height 14
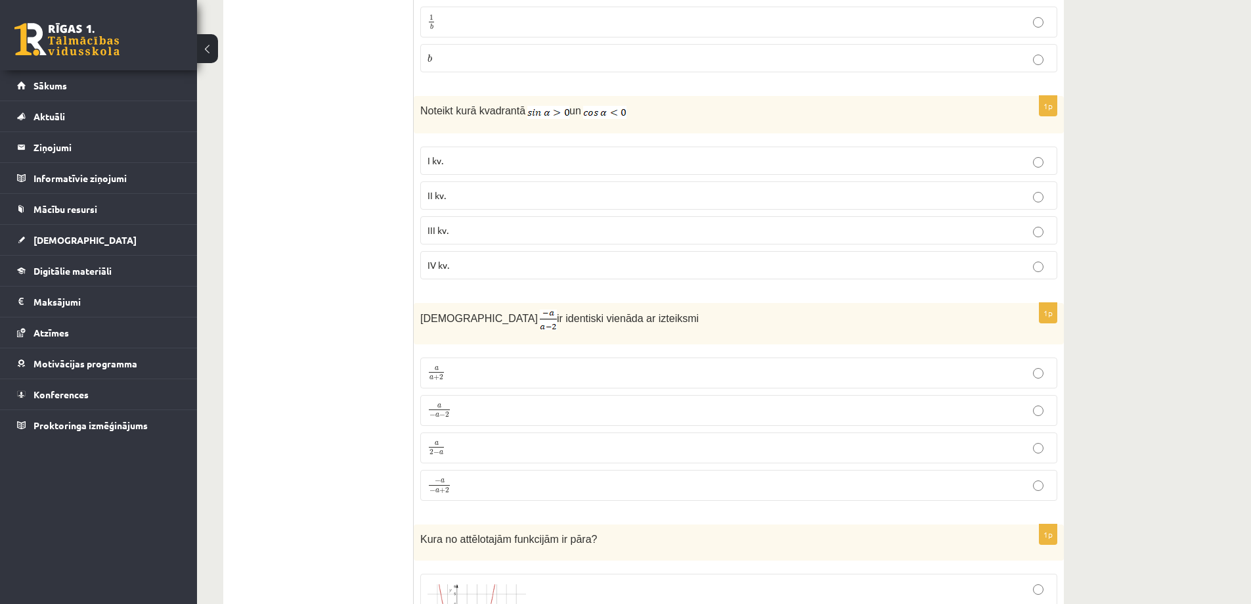
scroll to position [3744, 0]
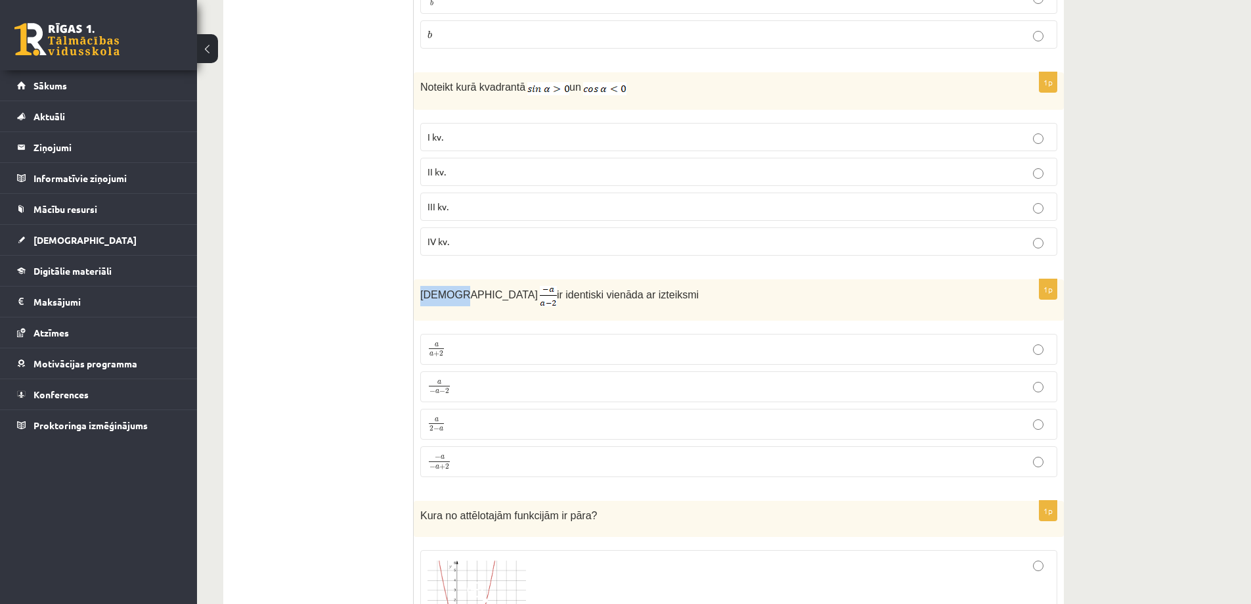
drag, startPoint x: 420, startPoint y: 292, endPoint x: 451, endPoint y: 284, distance: 31.2
click at [451, 286] on p "Izteiksme ir identiski vienāda ar izteiksmi" at bounding box center [705, 296] width 571 height 20
click at [477, 371] on label "a − a − 2 a − a − 2" at bounding box center [738, 386] width 637 height 31
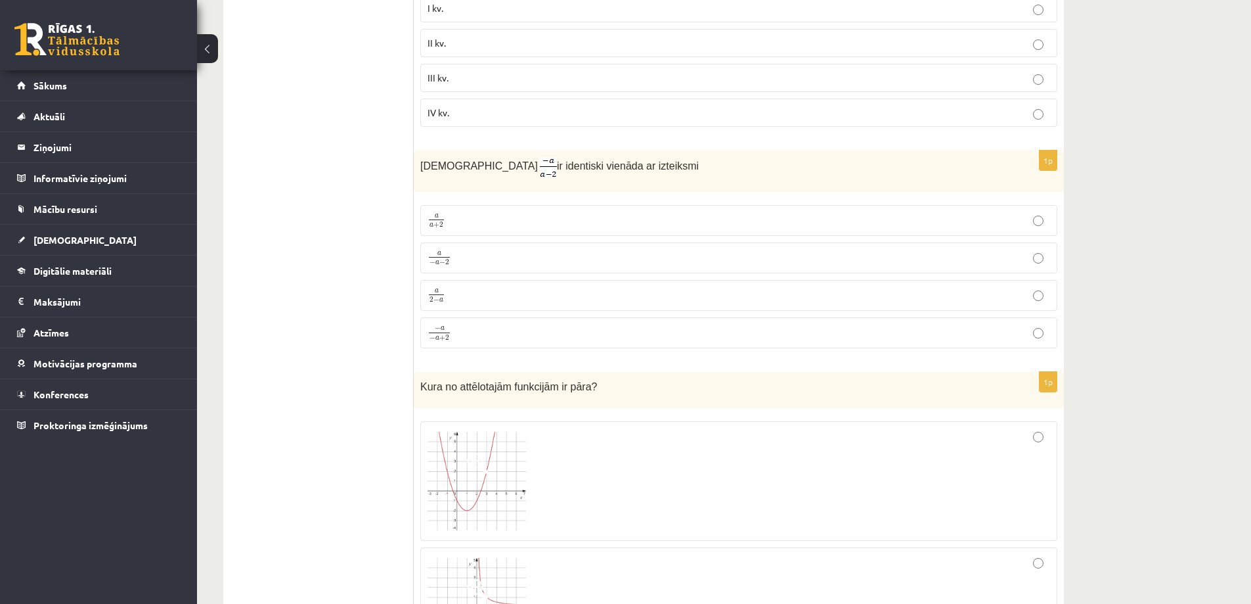
scroll to position [3875, 0]
click at [462, 293] on p "a 2 − a a 2 − a" at bounding box center [739, 292] width 623 height 16
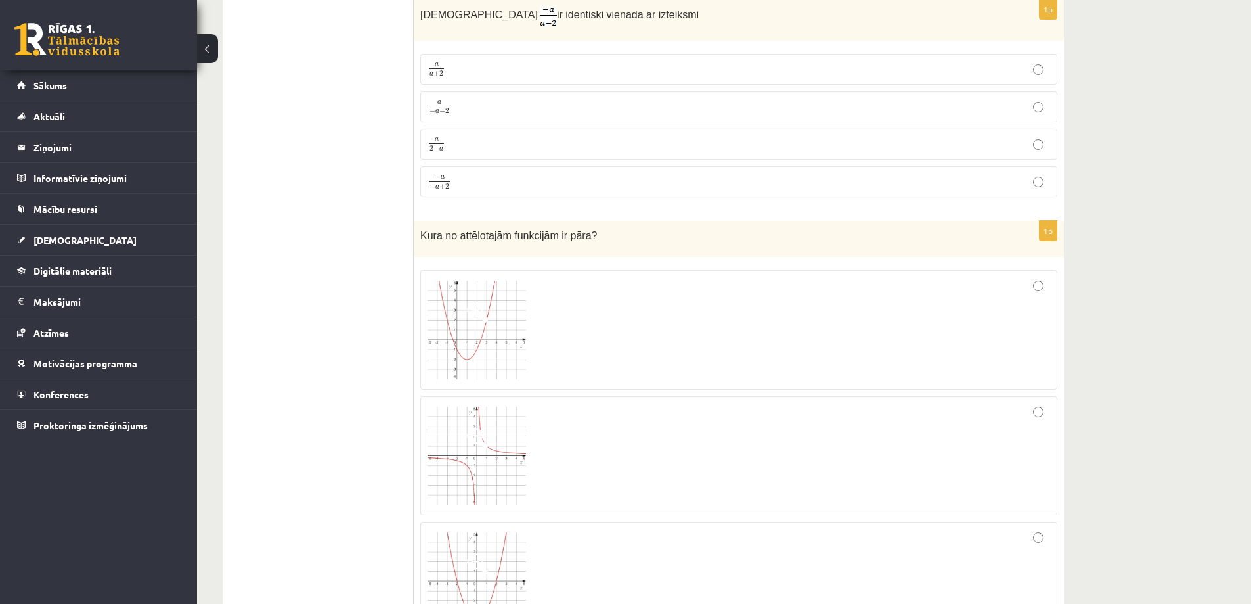
scroll to position [3941, 0]
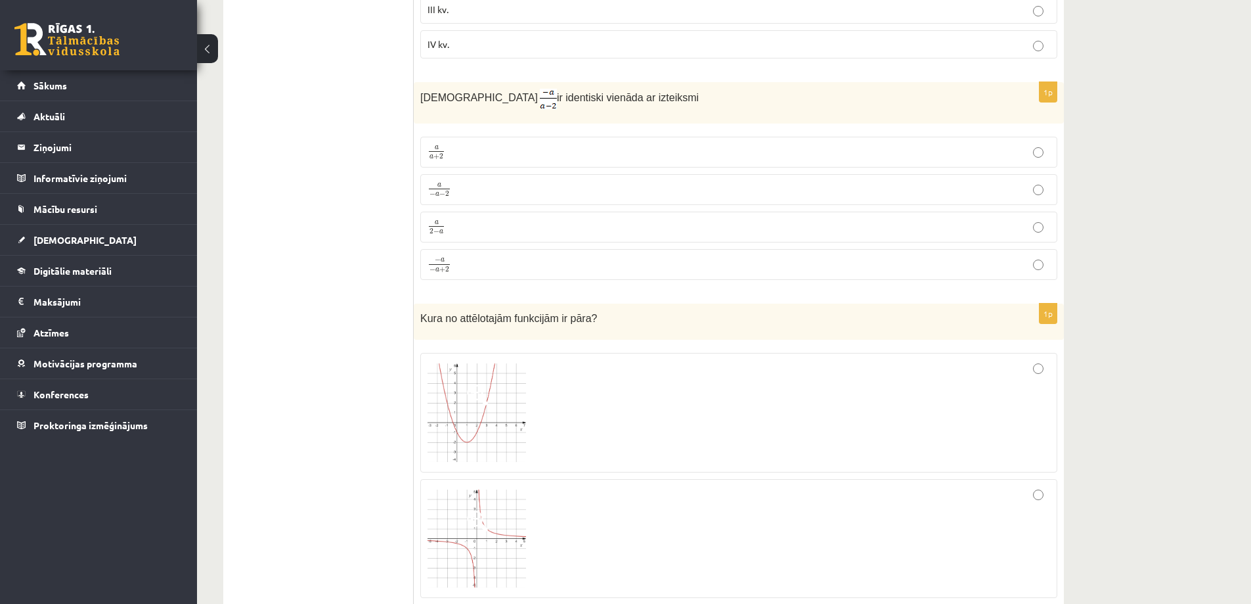
click at [511, 265] on p "− a − a + 2 − a − a + 2" at bounding box center [739, 264] width 623 height 17
click at [512, 152] on p "a a + 2 a a + 2" at bounding box center [739, 152] width 623 height 16
click at [458, 184] on p "a − a − 2 a − a − 2" at bounding box center [739, 189] width 623 height 16
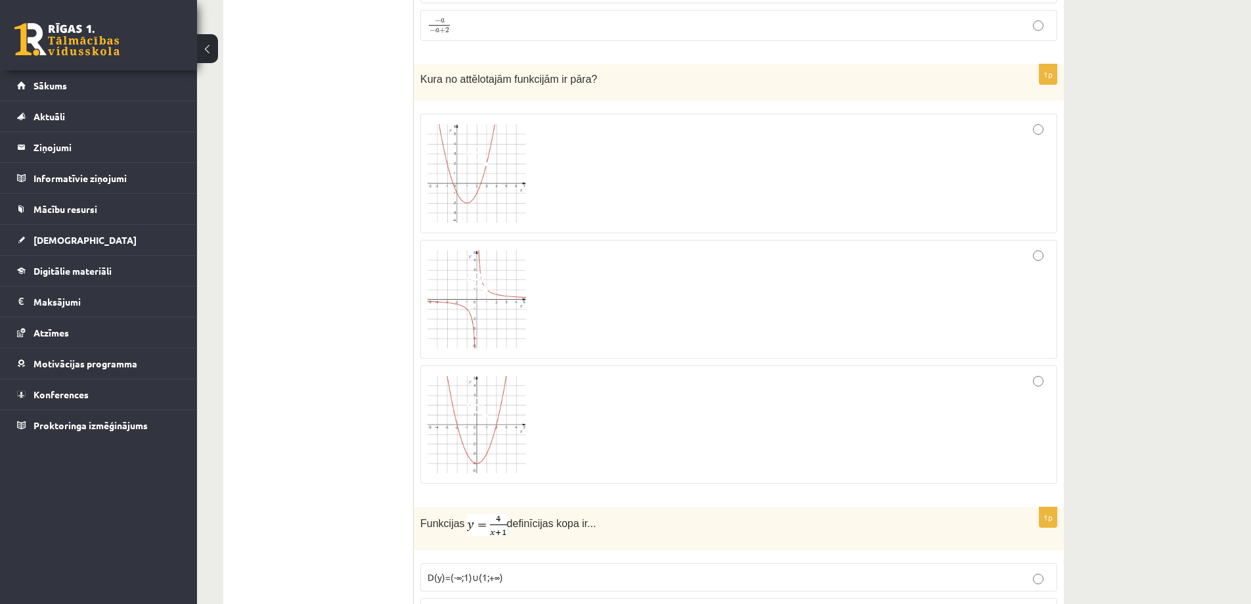
scroll to position [4204, 0]
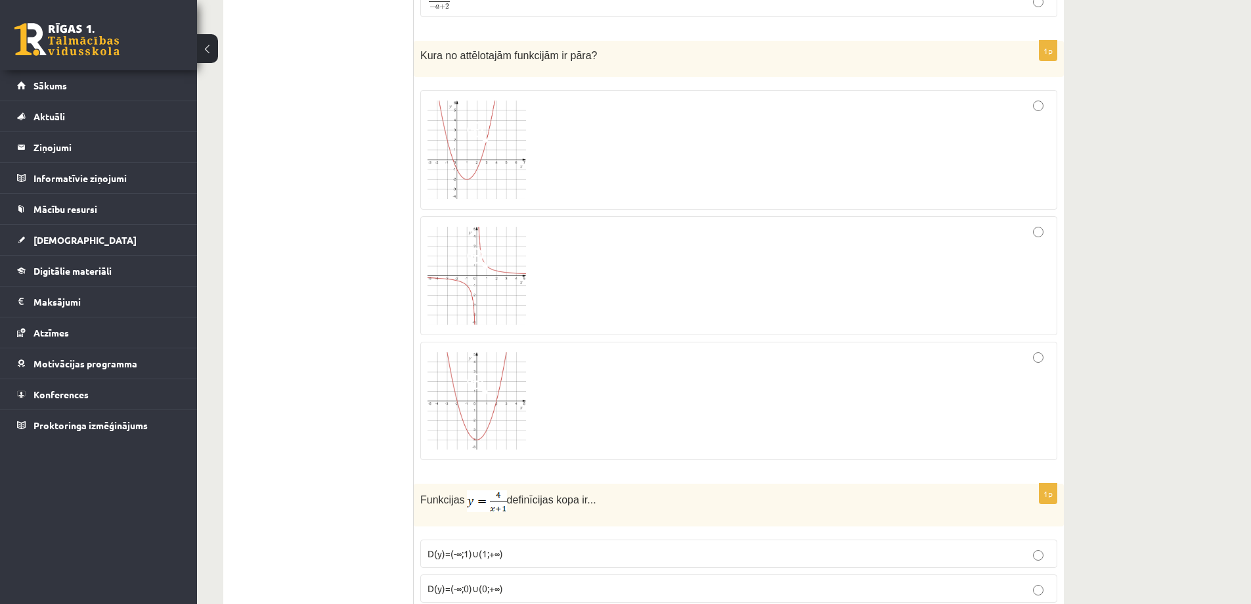
click at [597, 244] on div at bounding box center [739, 275] width 623 height 105
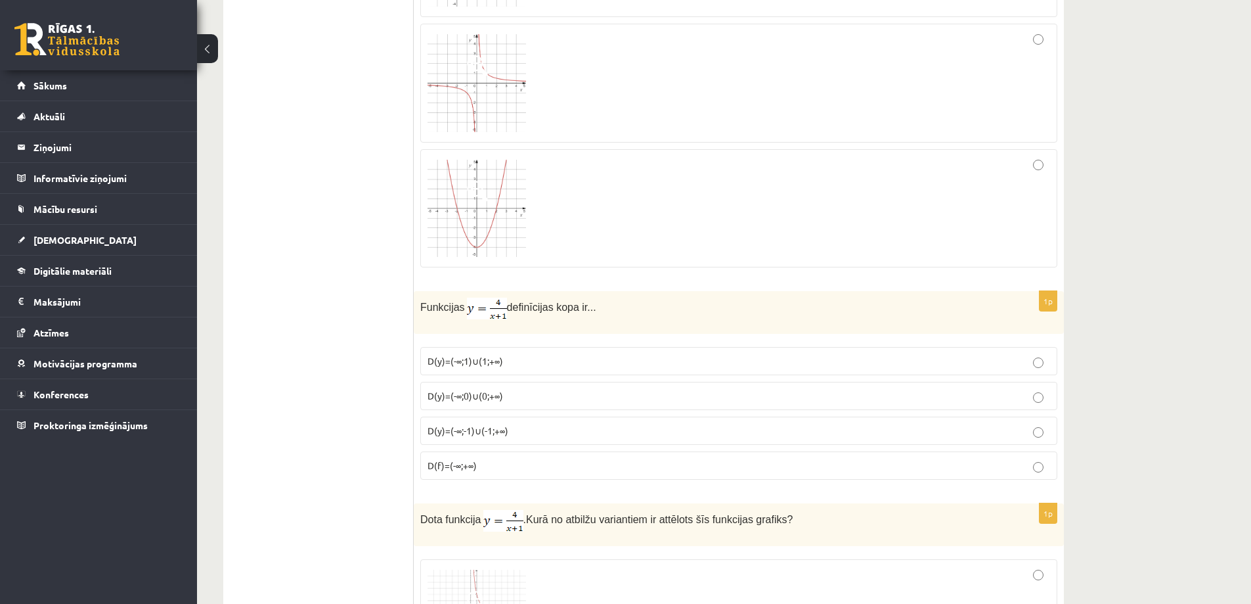
scroll to position [4467, 0]
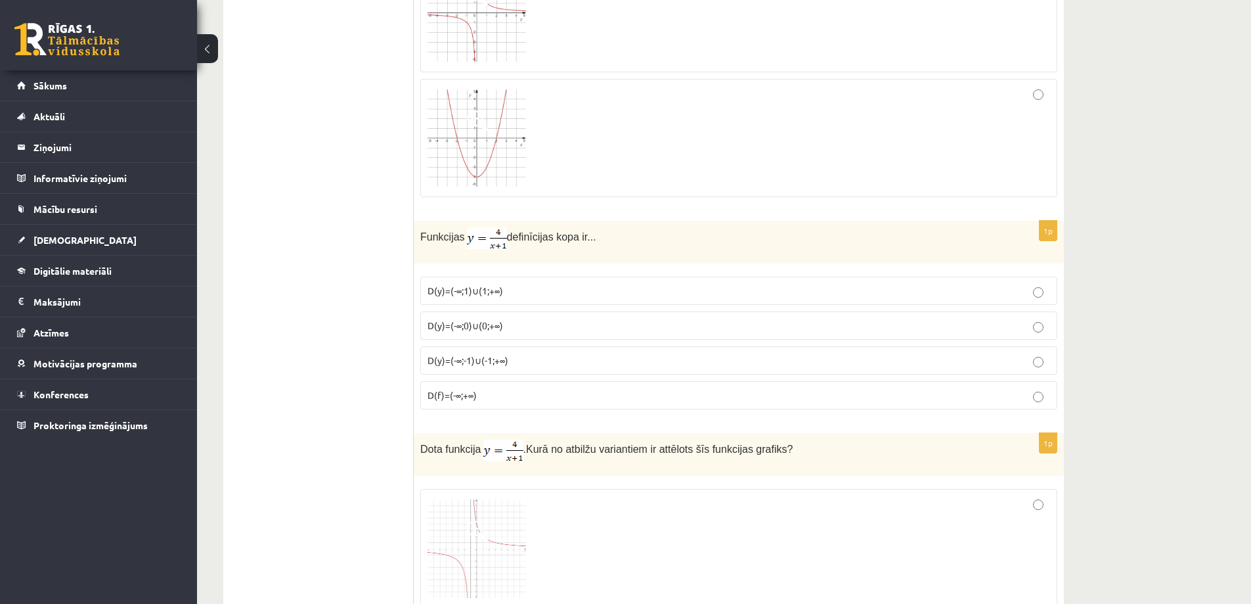
click at [475, 388] on p "D(f)=(-∞;+∞)" at bounding box center [739, 395] width 623 height 14
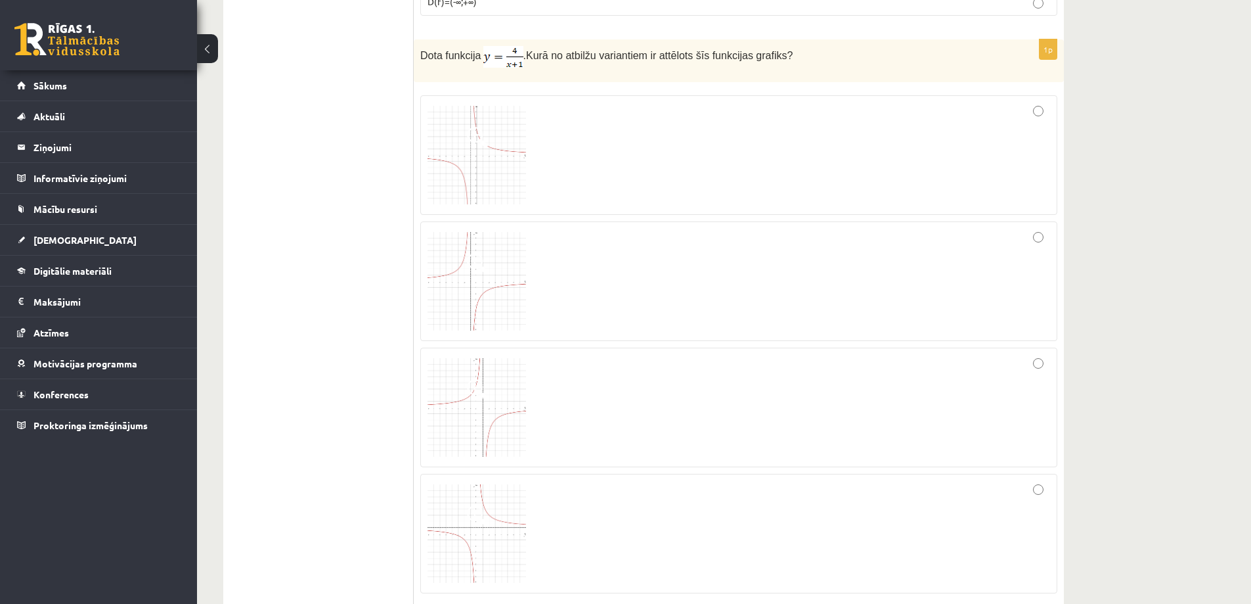
scroll to position [4795, 0]
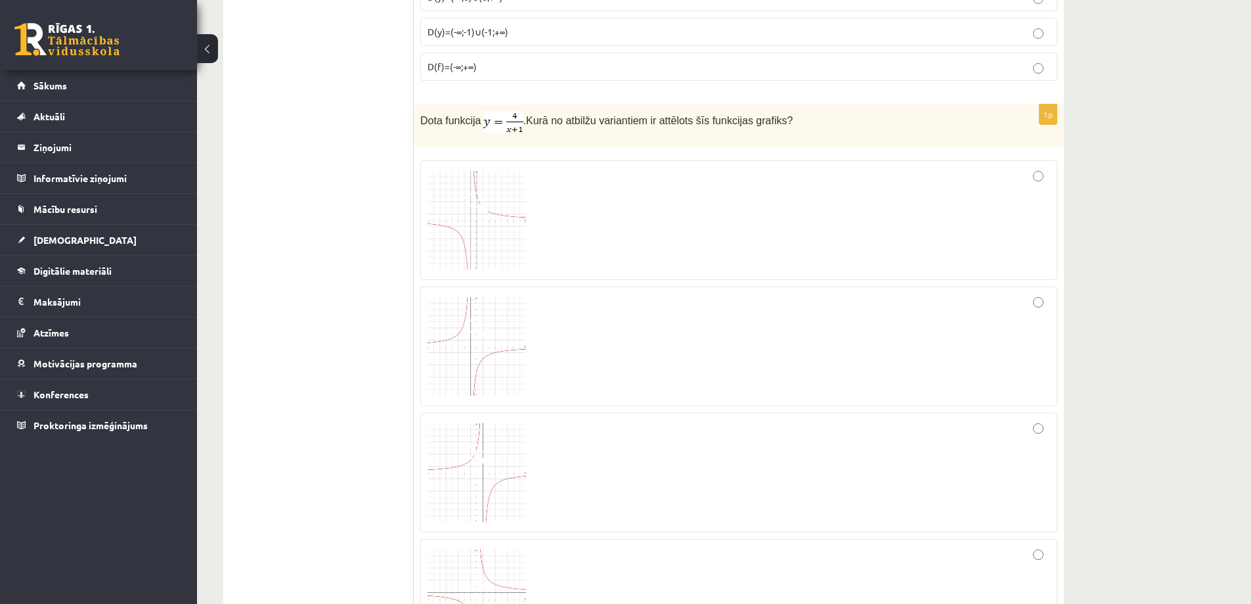
click at [629, 177] on div at bounding box center [739, 219] width 623 height 105
click at [485, 233] on img at bounding box center [477, 220] width 99 height 99
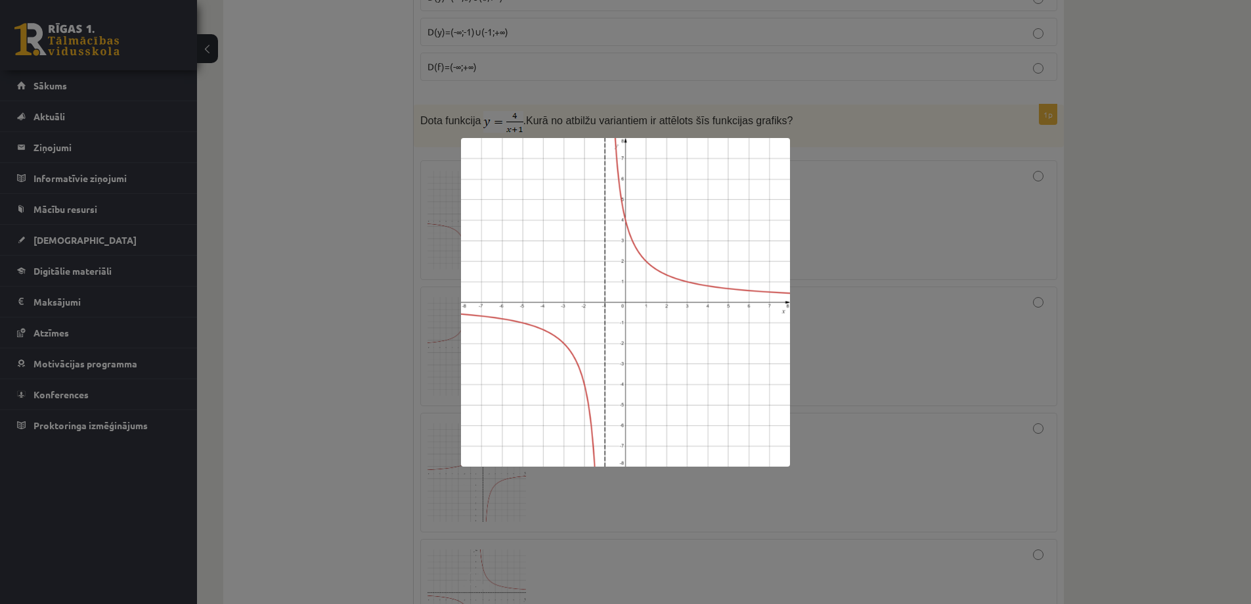
click at [298, 250] on div at bounding box center [625, 302] width 1251 height 604
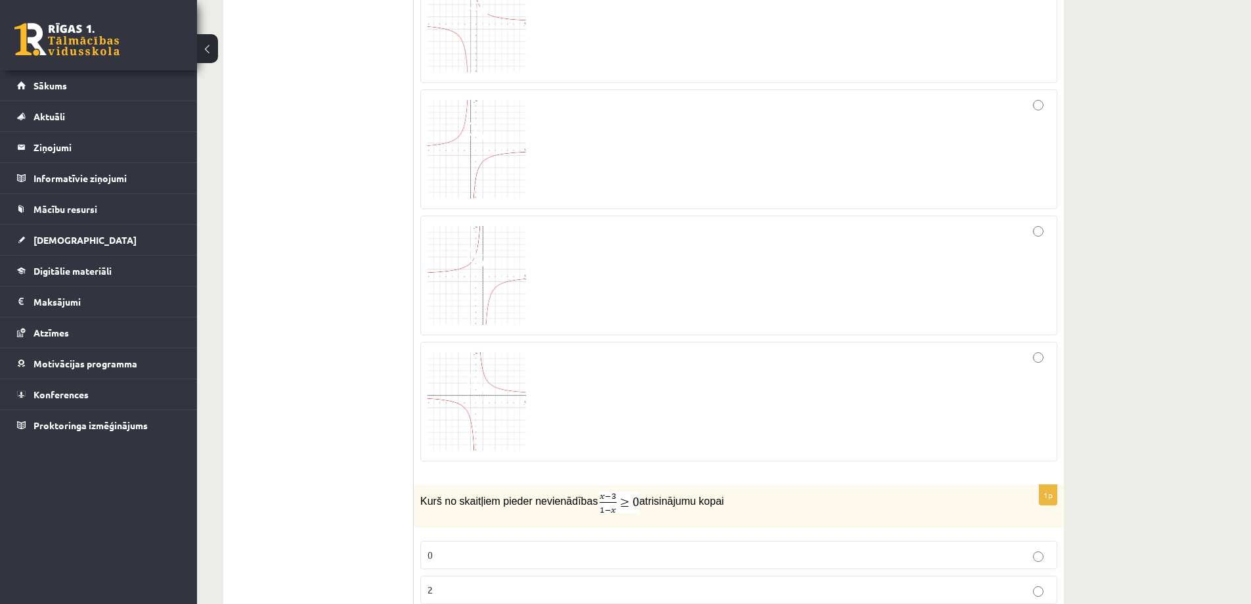
scroll to position [5189, 0]
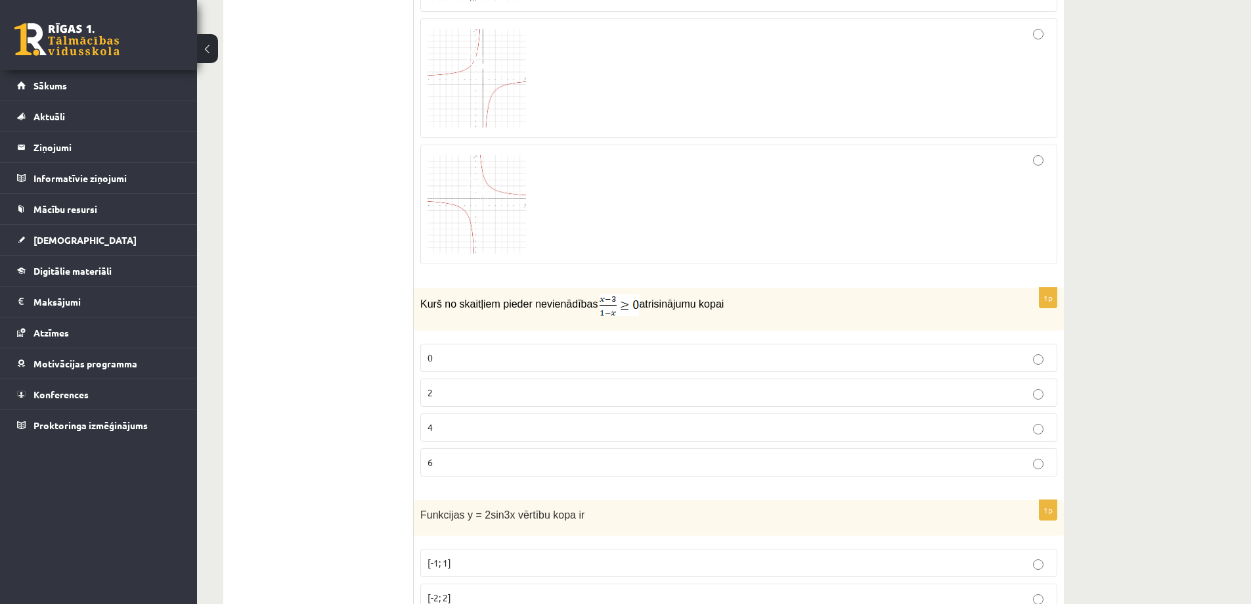
click at [466, 390] on p "2" at bounding box center [739, 393] width 623 height 14
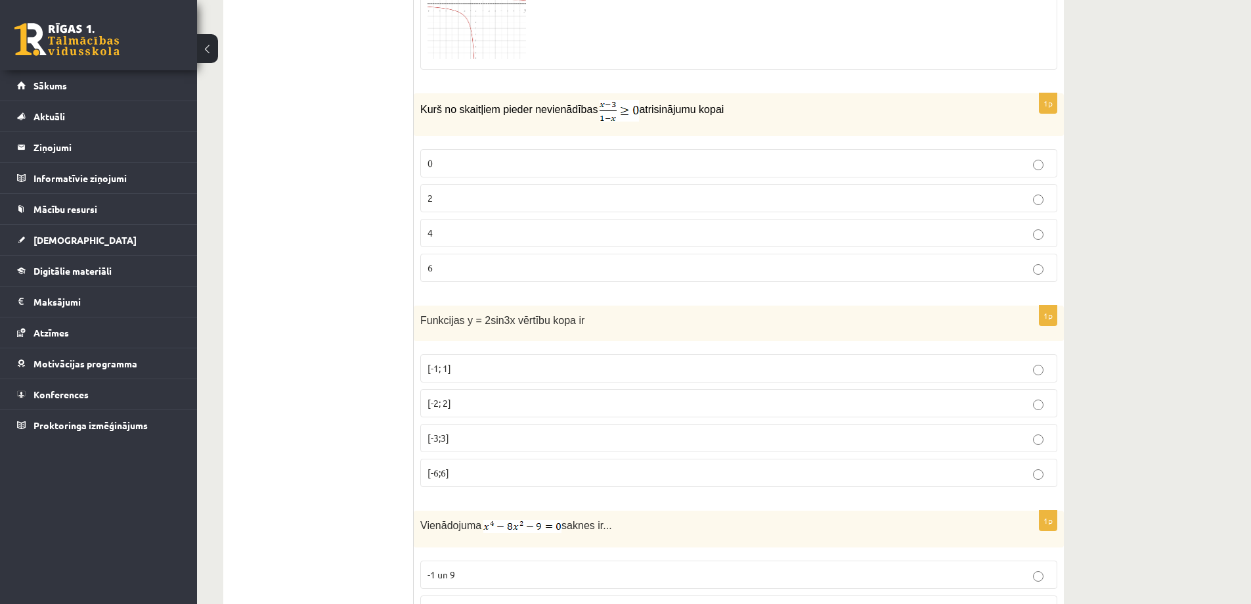
scroll to position [5386, 0]
drag, startPoint x: 422, startPoint y: 314, endPoint x: 594, endPoint y: 336, distance: 173.5
click at [594, 336] on div "1p Funkcijas y = 2sin3x vērtību kopa ir [-1; 1] [-2; 2] [-3;3] [-6;6]" at bounding box center [739, 399] width 650 height 192
copy div "Funkcijas y = 2sin3x vērtību kopa ir [-1; 1]"
click at [464, 388] on label "[-2; 2]" at bounding box center [738, 400] width 637 height 28
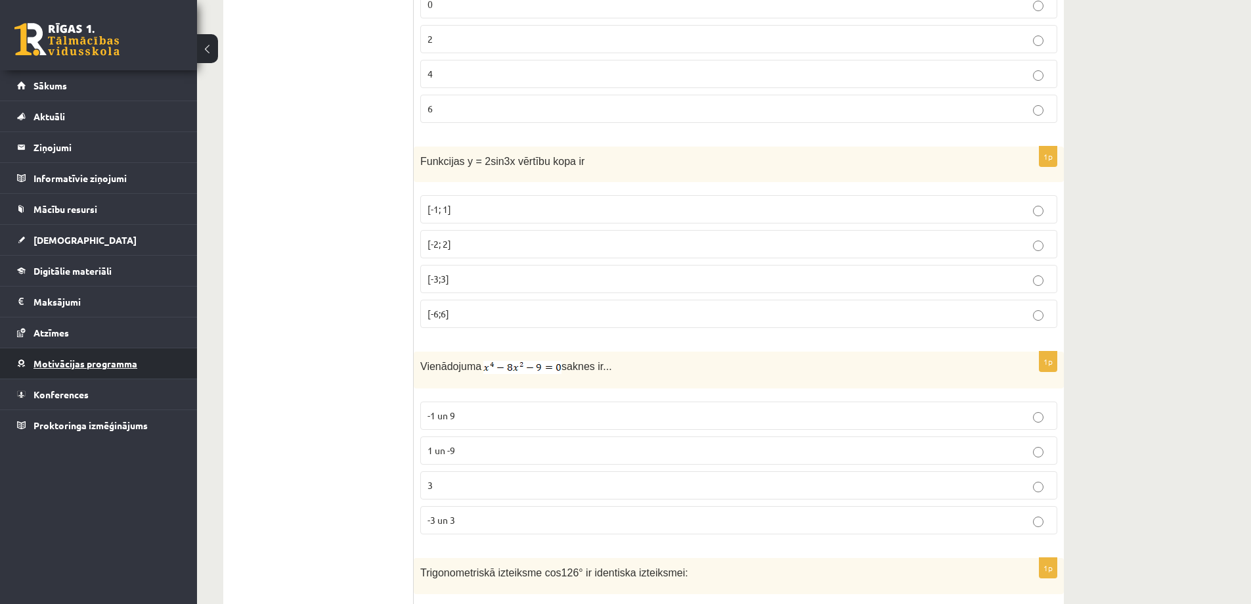
scroll to position [5583, 0]
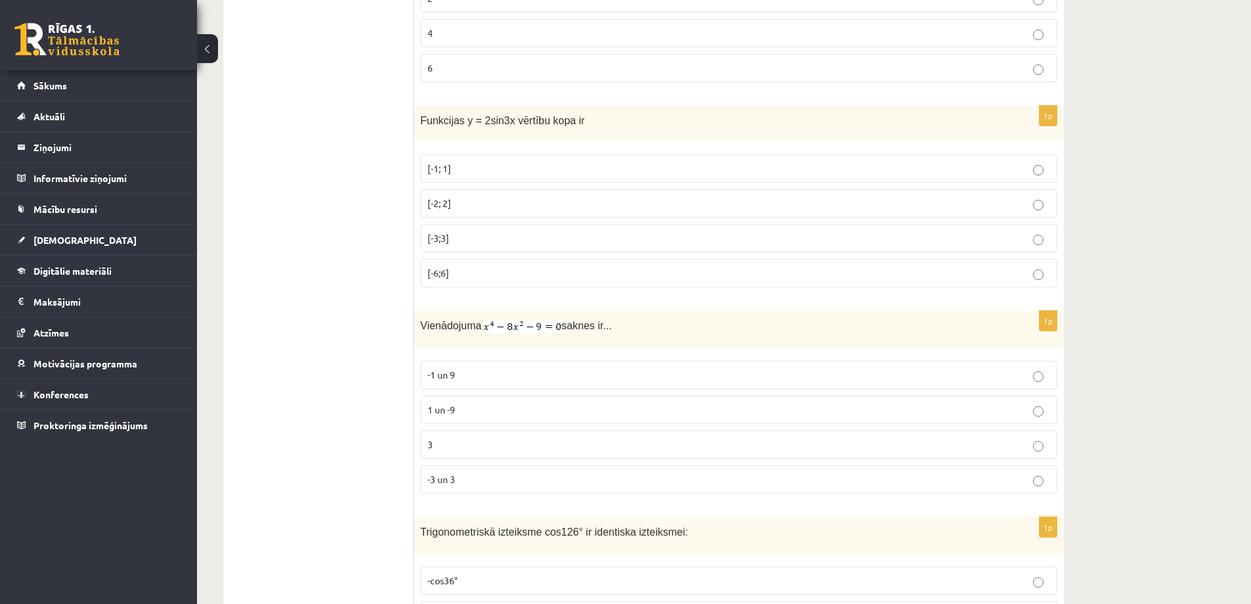
click at [450, 475] on span "-3 un 3" at bounding box center [442, 479] width 28 height 12
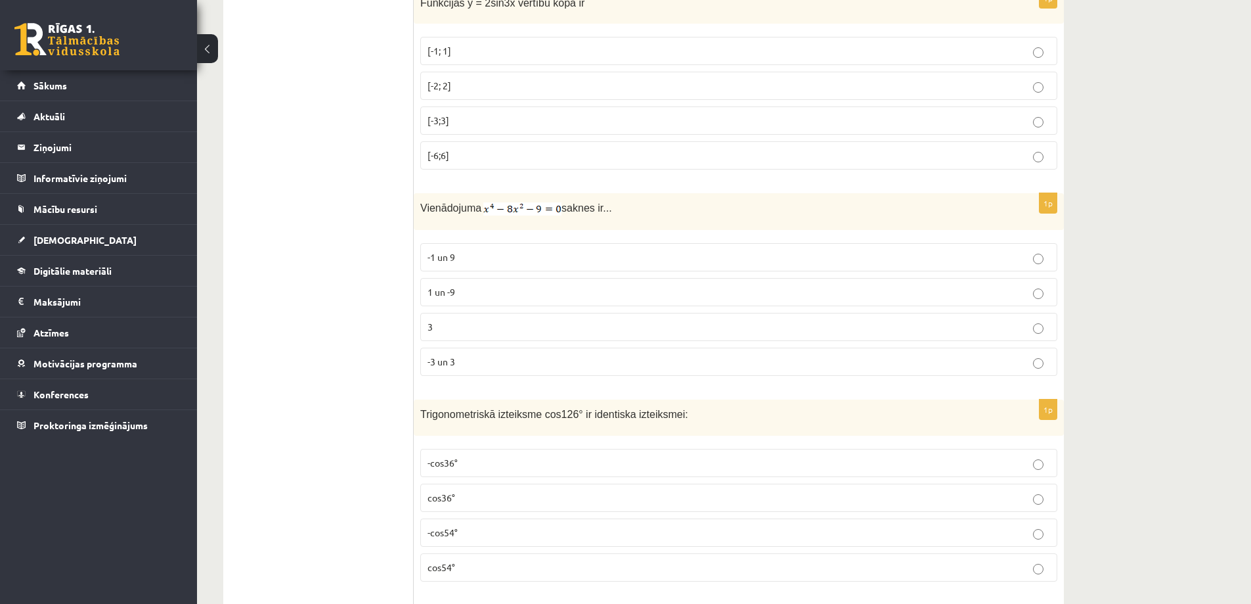
scroll to position [5846, 0]
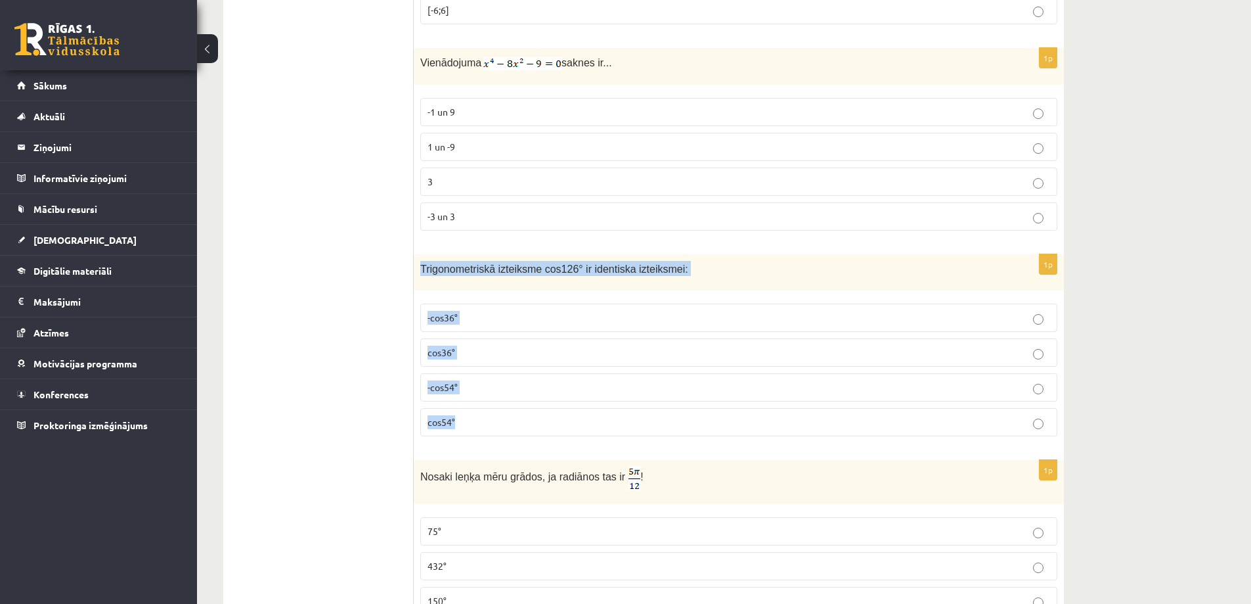
drag, startPoint x: 421, startPoint y: 265, endPoint x: 518, endPoint y: 419, distance: 182.1
click at [518, 419] on div "1p Trigonometriskā izteiksme cos126° ir identiska izteiksmei: -cos36° cos36° -c…" at bounding box center [739, 350] width 650 height 192
click at [459, 383] on p "-cos54°" at bounding box center [739, 387] width 623 height 14
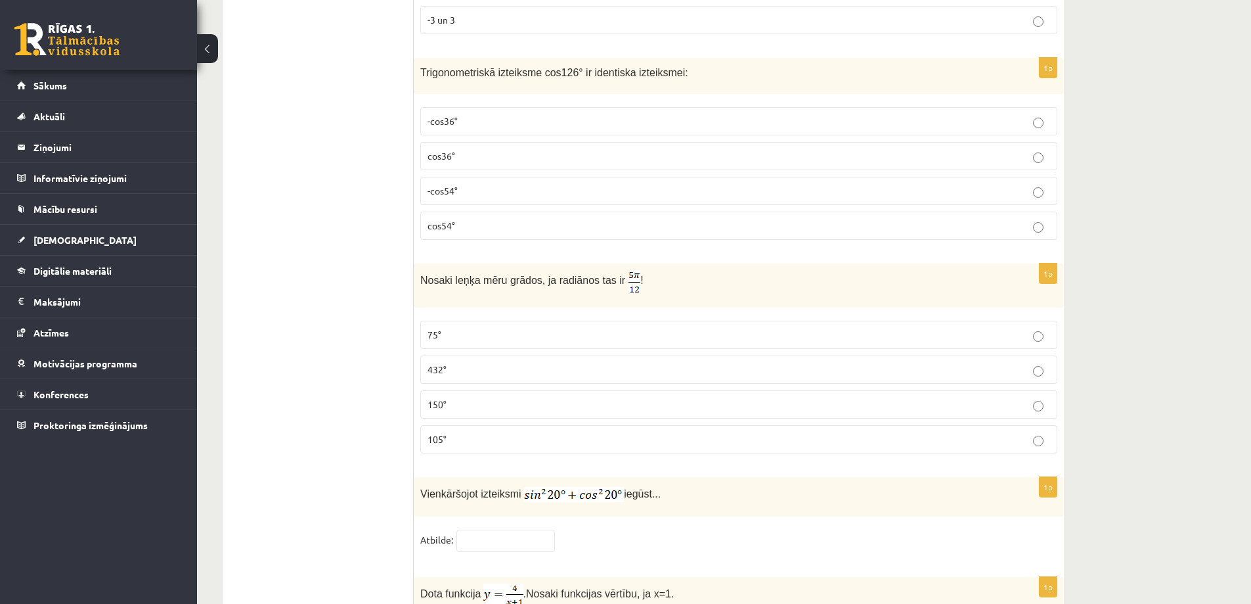
scroll to position [6043, 0]
click at [471, 434] on p "105°" at bounding box center [739, 439] width 623 height 14
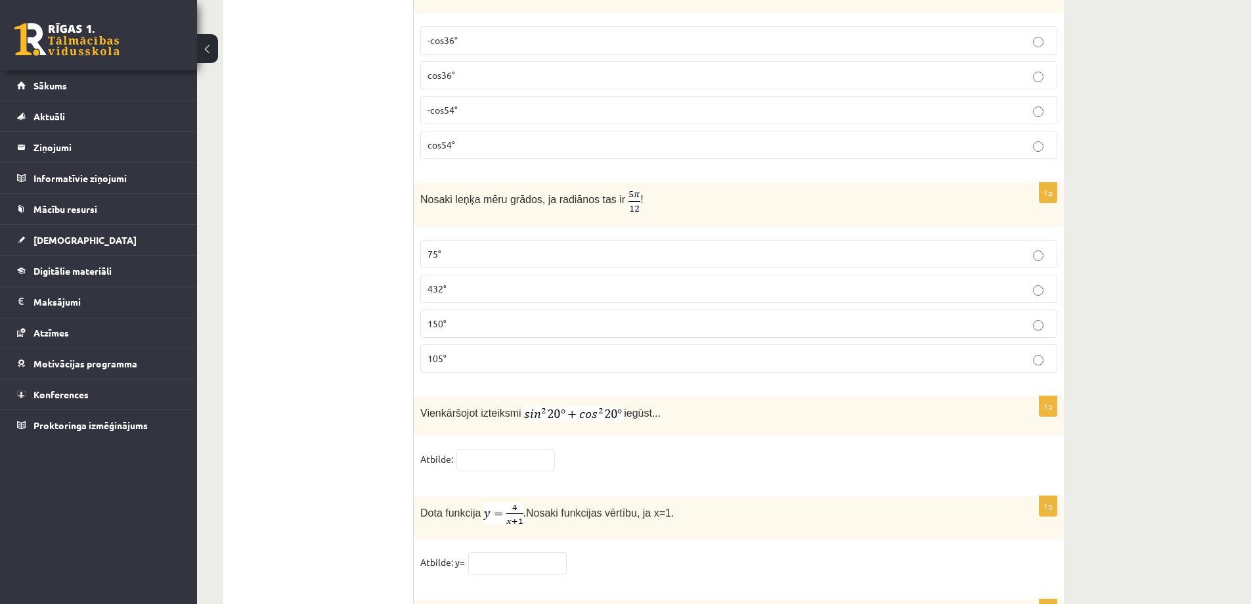
scroll to position [6240, 0]
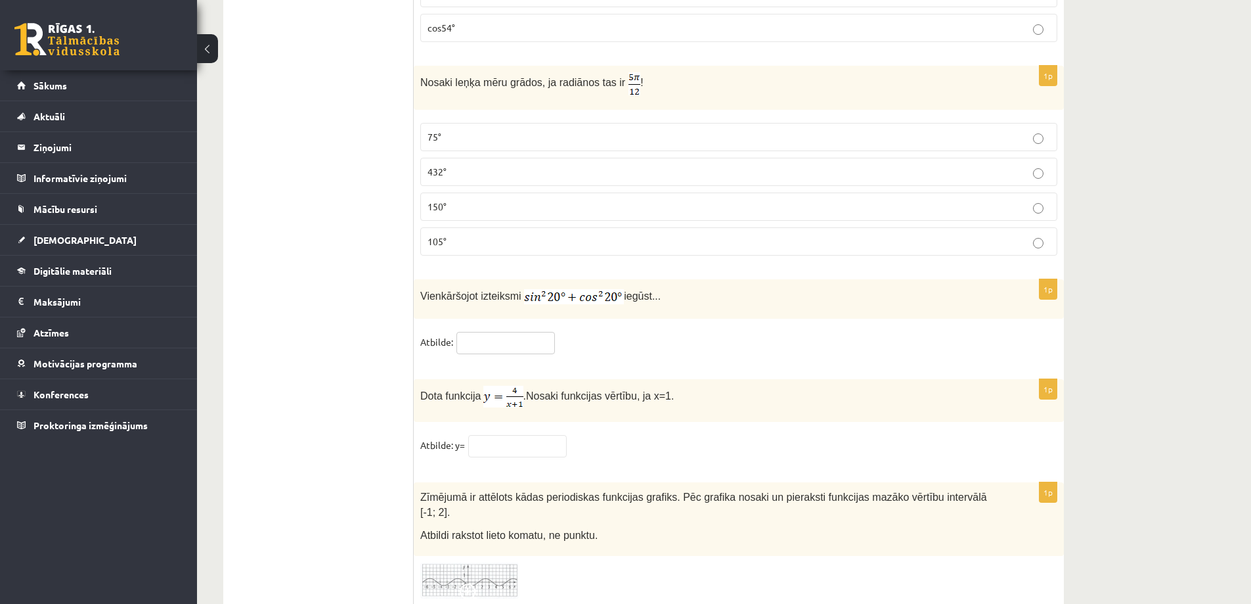
click at [475, 332] on input "text" at bounding box center [506, 343] width 99 height 22
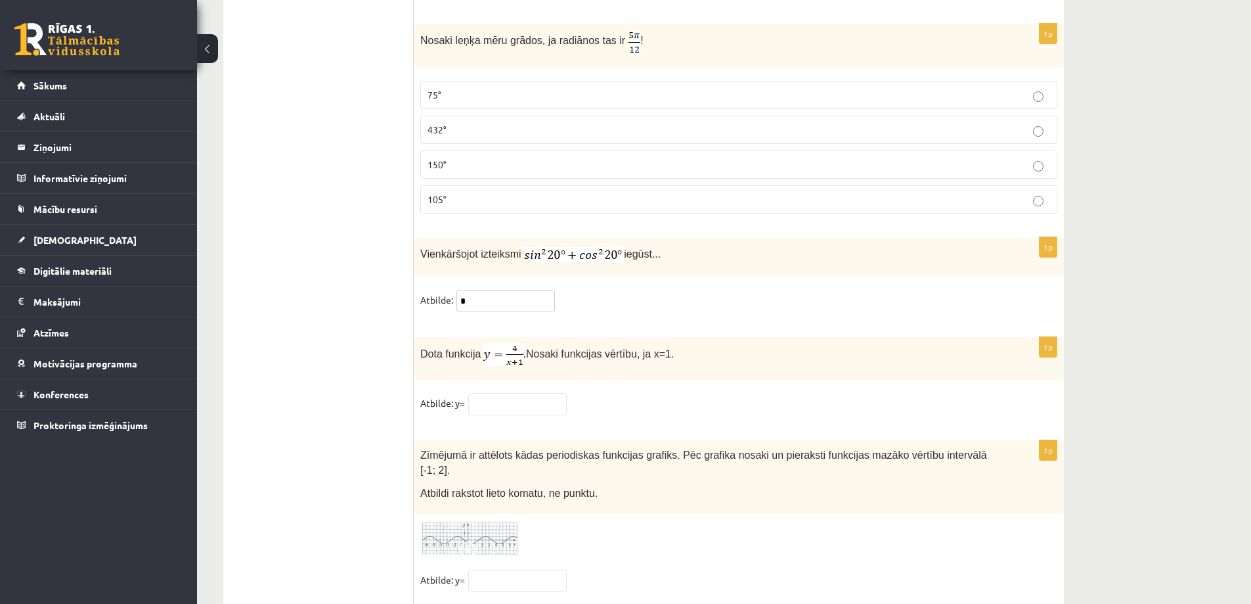
scroll to position [6305, 0]
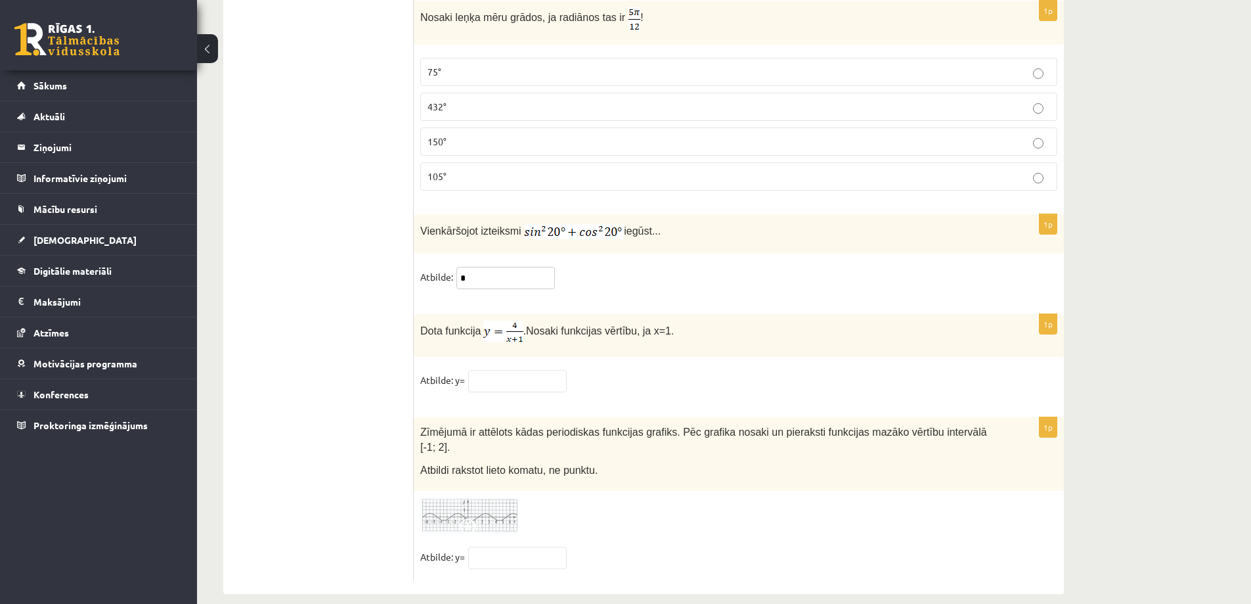
type input "*"
click at [522, 375] on input "text" at bounding box center [517, 381] width 99 height 22
type input "*"
click at [615, 395] on fieldset "Atbilde: y= *" at bounding box center [738, 384] width 637 height 28
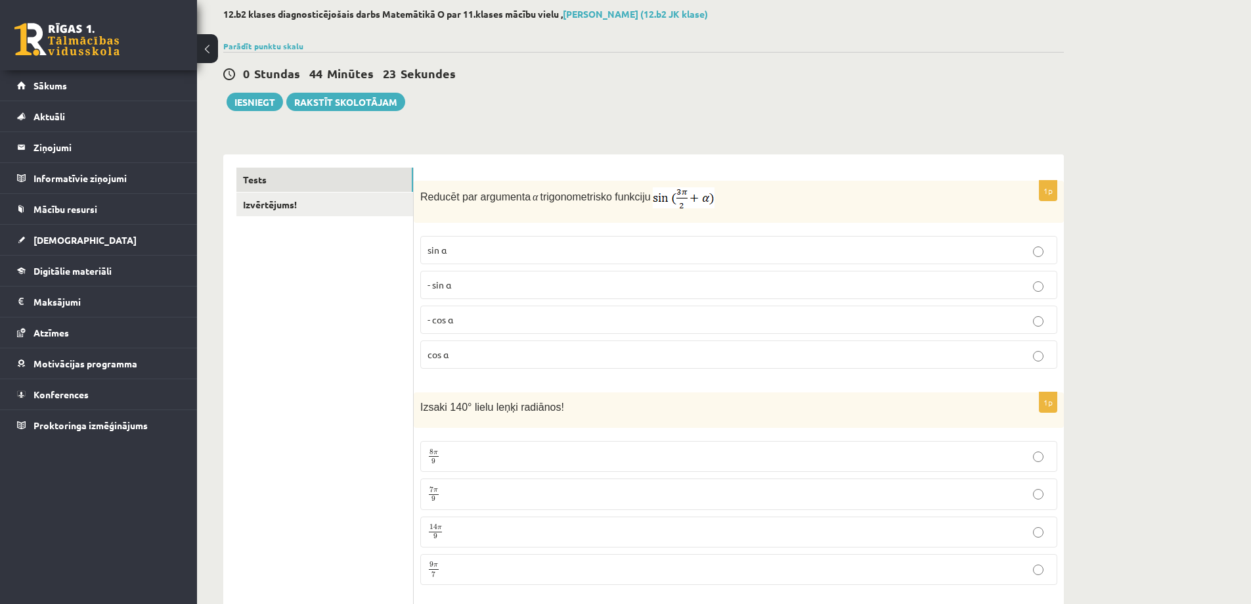
scroll to position [65, 0]
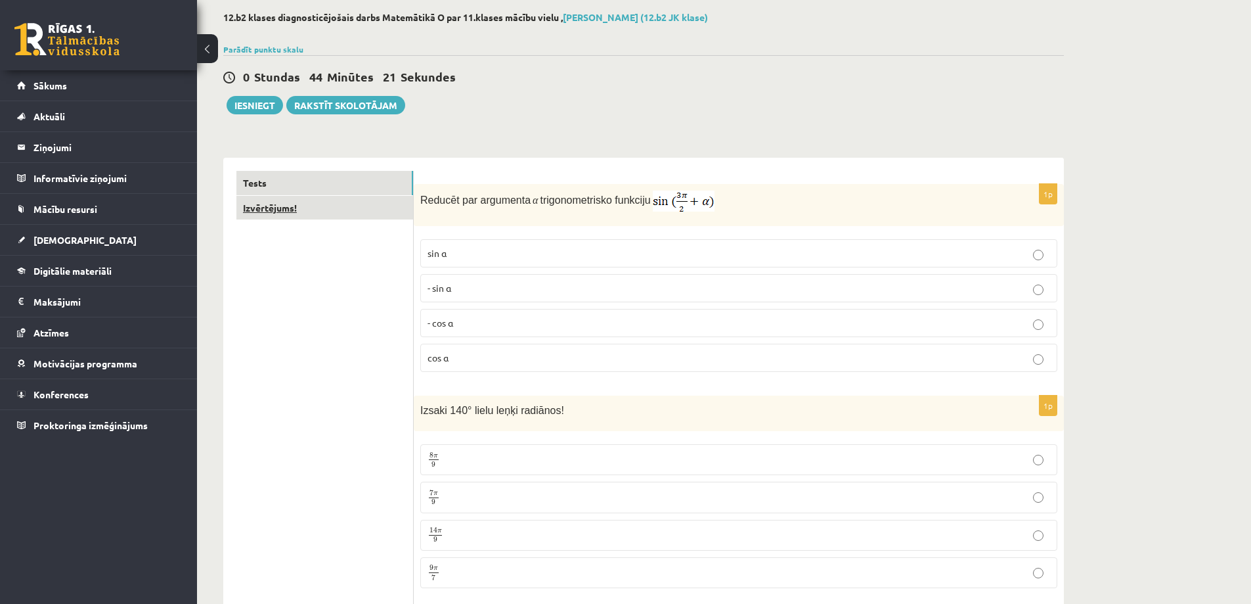
click at [305, 215] on link "Izvērtējums!" at bounding box center [324, 208] width 177 height 24
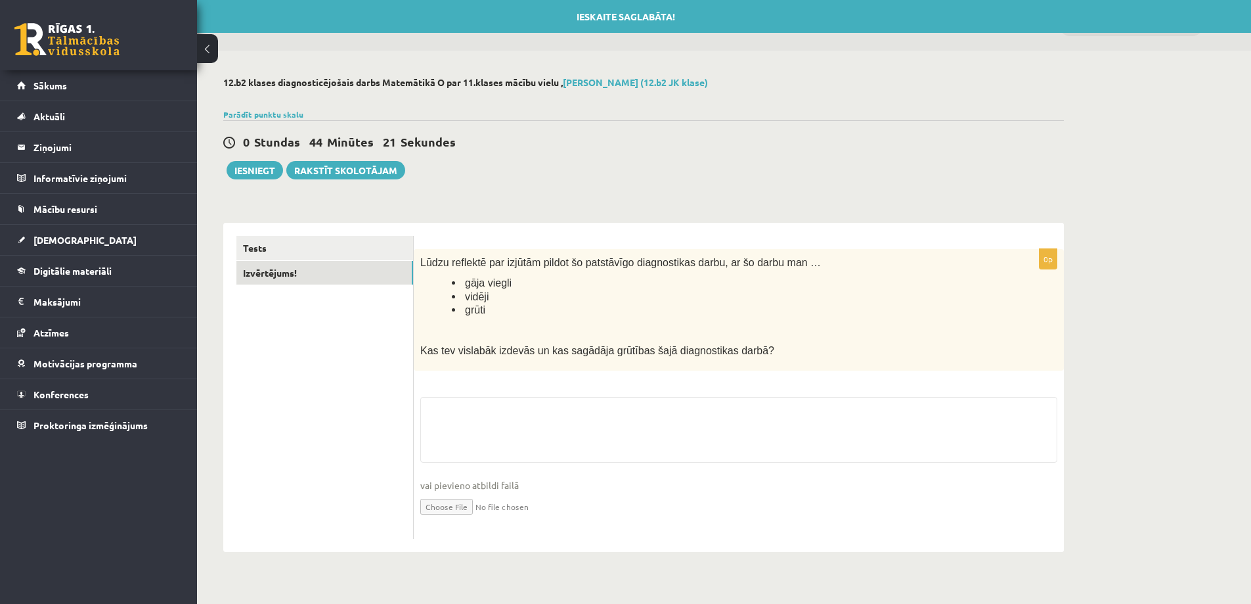
scroll to position [0, 0]
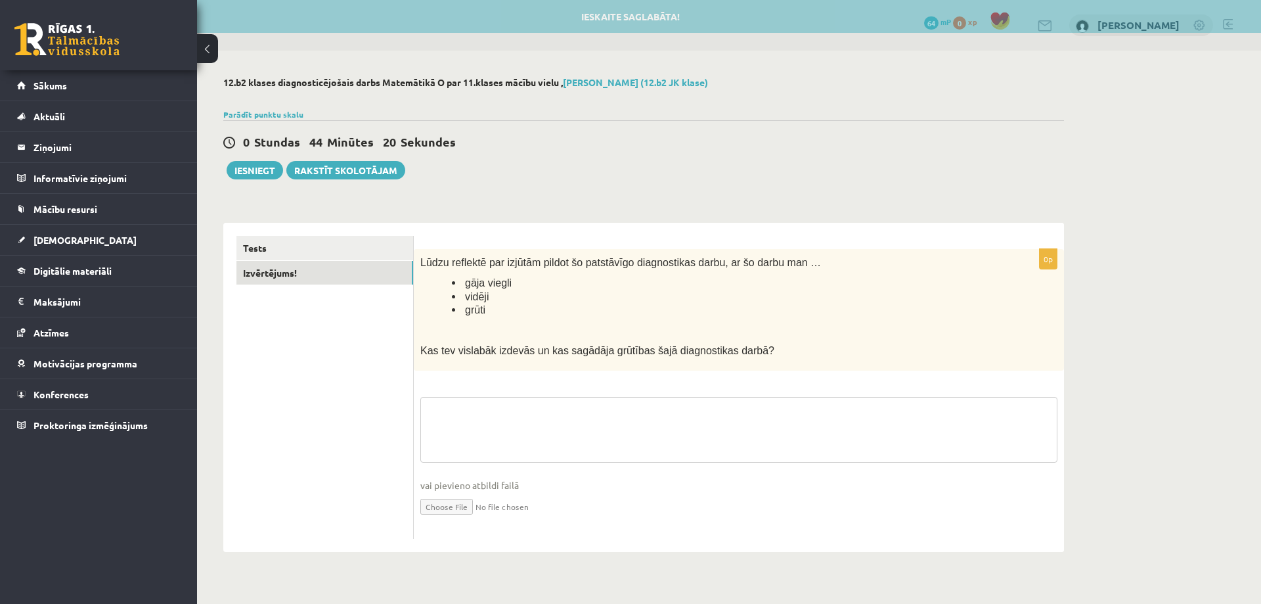
click at [477, 428] on textarea at bounding box center [738, 430] width 637 height 66
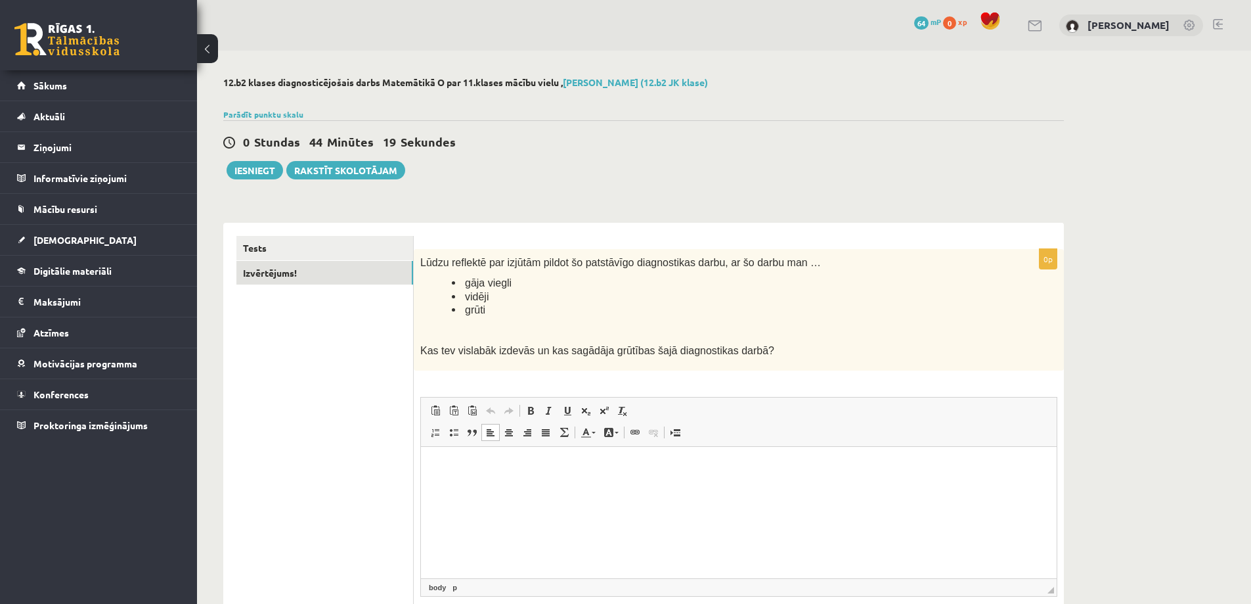
click at [453, 474] on html at bounding box center [739, 466] width 636 height 40
click at [259, 175] on button "Iesniegt" at bounding box center [255, 170] width 56 height 18
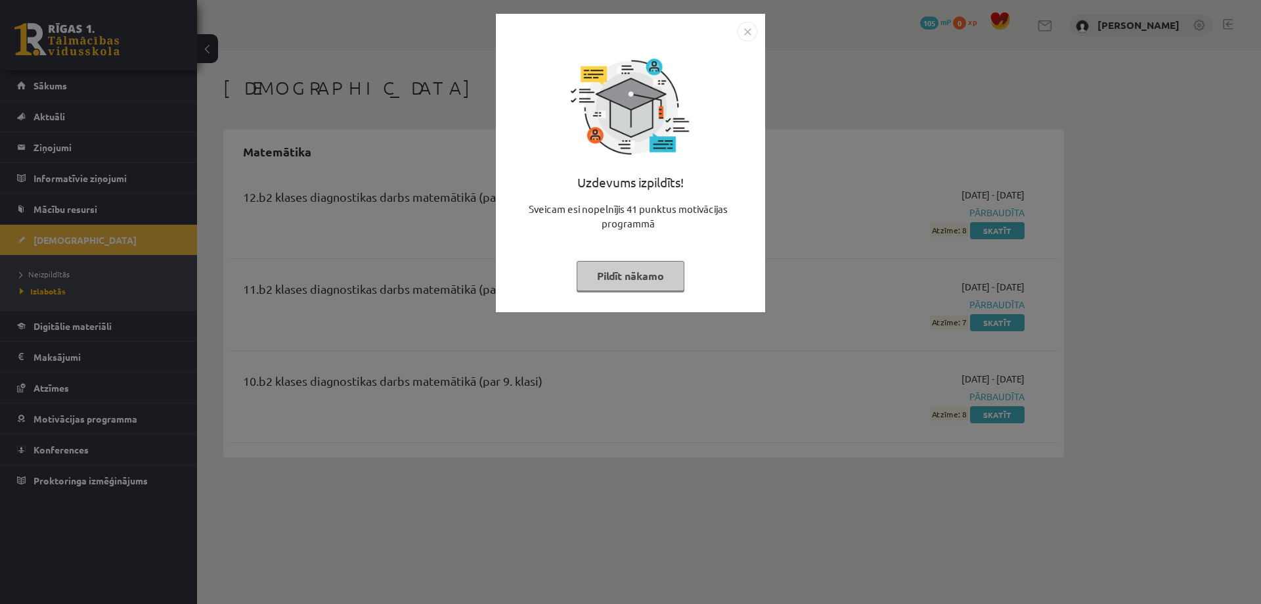
click at [615, 283] on button "Pildīt nākamo" at bounding box center [631, 276] width 108 height 30
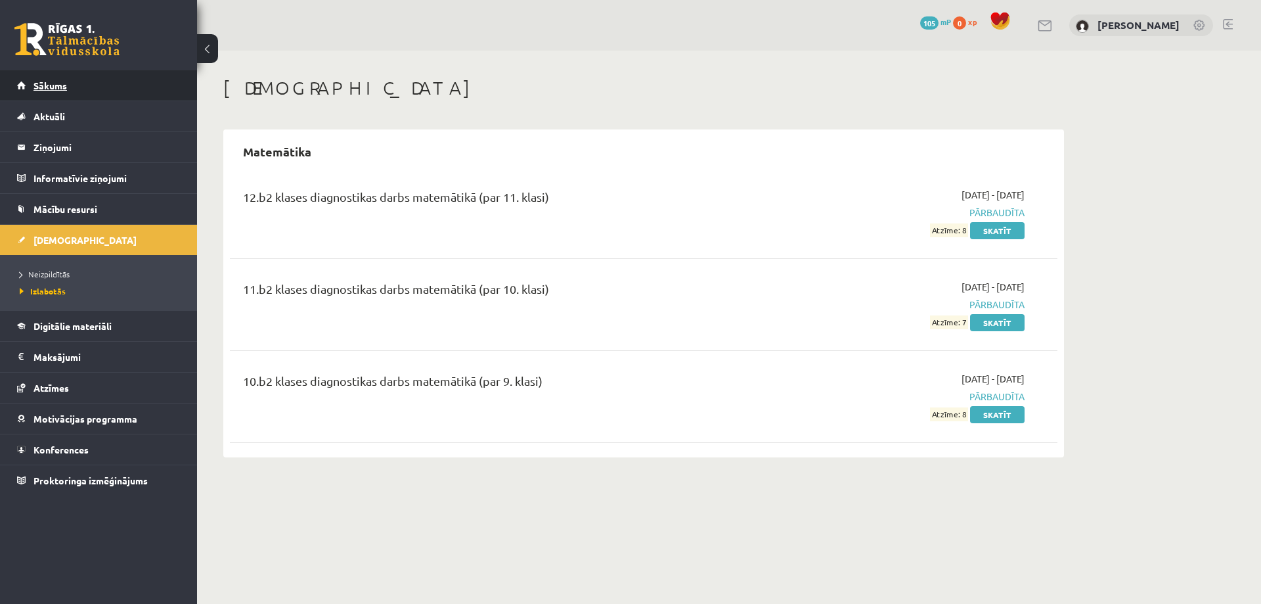
click at [120, 95] on link "Sākums" at bounding box center [99, 85] width 164 height 30
